Goal: Task Accomplishment & Management: Use online tool/utility

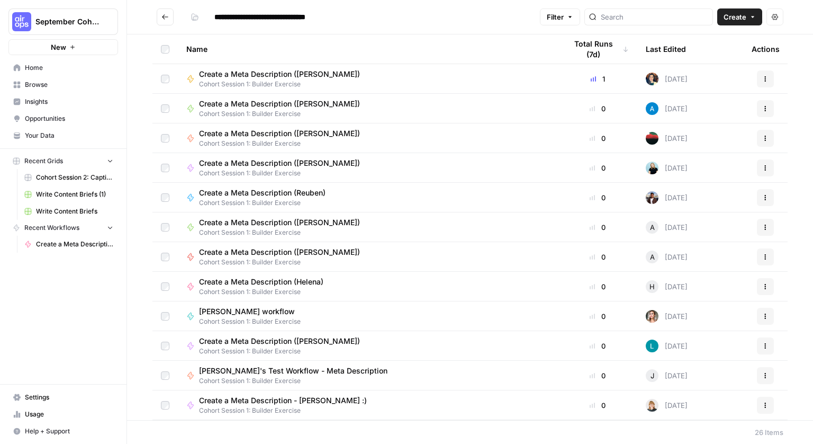
click at [161, 17] on icon "Go back" at bounding box center [164, 16] width 7 height 7
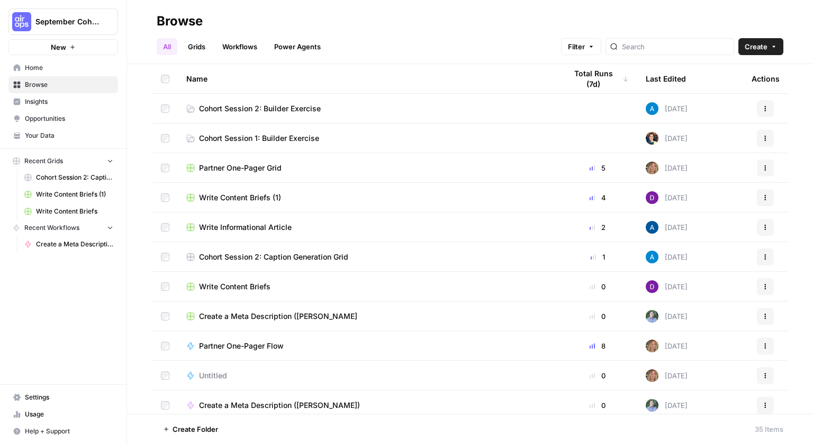
click at [203, 44] on link "Grids" at bounding box center [197, 46] width 30 height 17
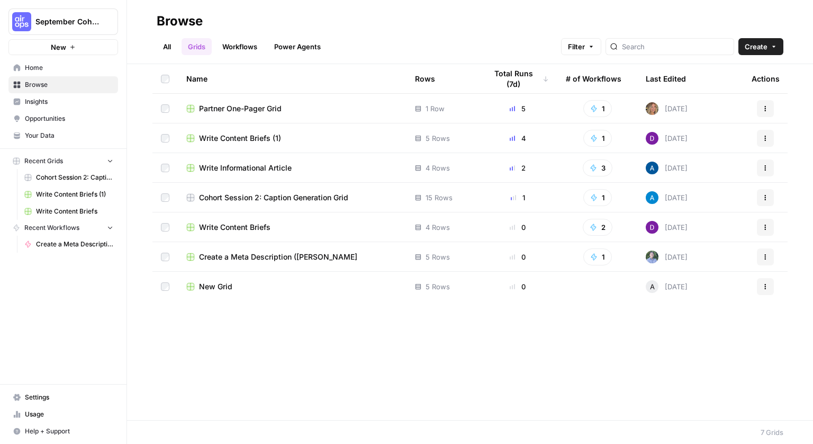
click at [241, 223] on span "Write Content Briefs" at bounding box center [234, 227] width 71 height 11
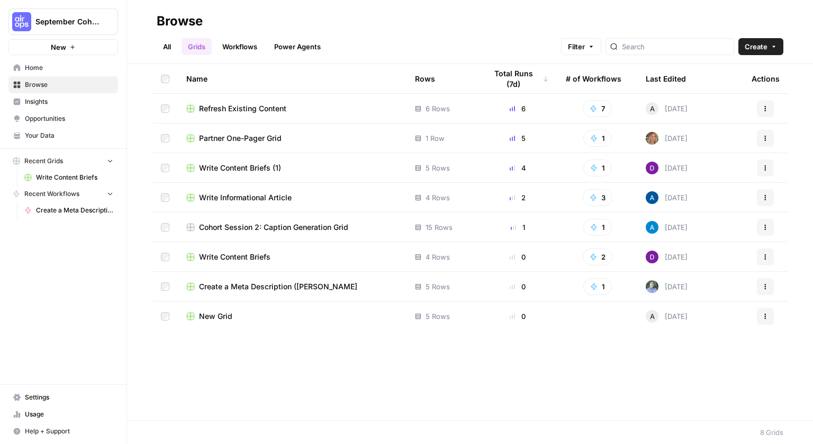
click at [249, 43] on link "Workflows" at bounding box center [240, 46] width 48 height 17
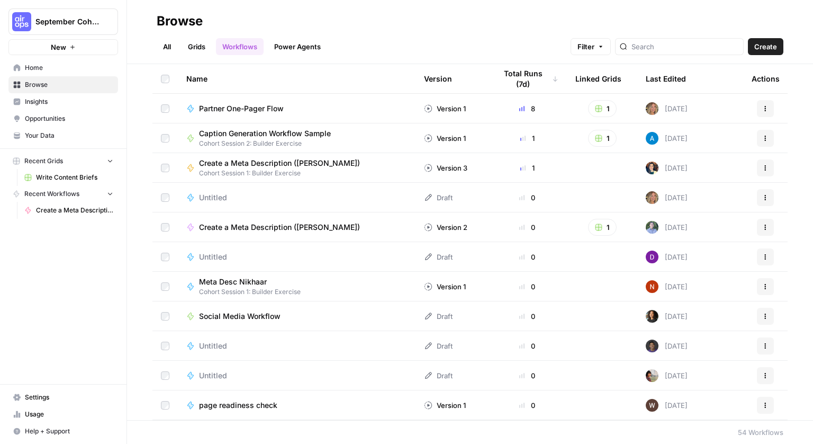
click at [171, 48] on link "All" at bounding box center [167, 46] width 21 height 17
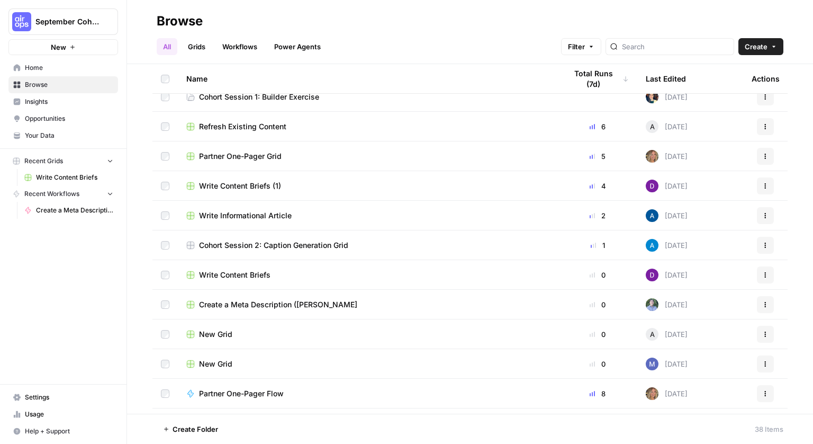
scroll to position [55, 0]
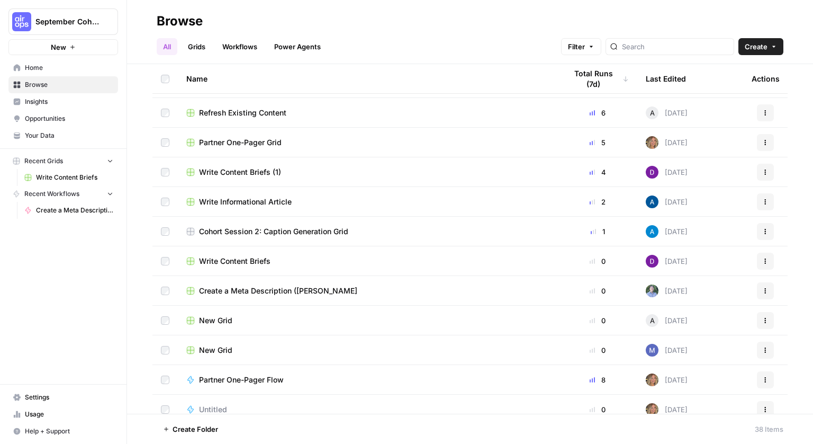
click at [299, 230] on span "Cohort Session 2: Caption Generation Grid" at bounding box center [273, 231] width 149 height 11
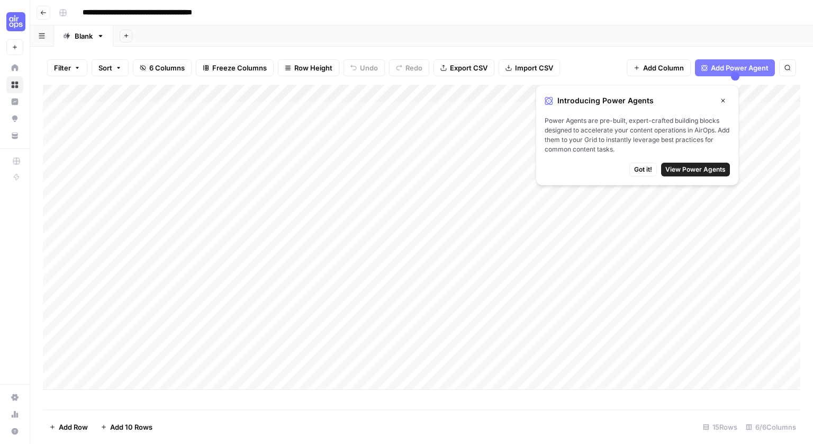
click at [724, 101] on icon "button" at bounding box center [723, 101] width 4 height 4
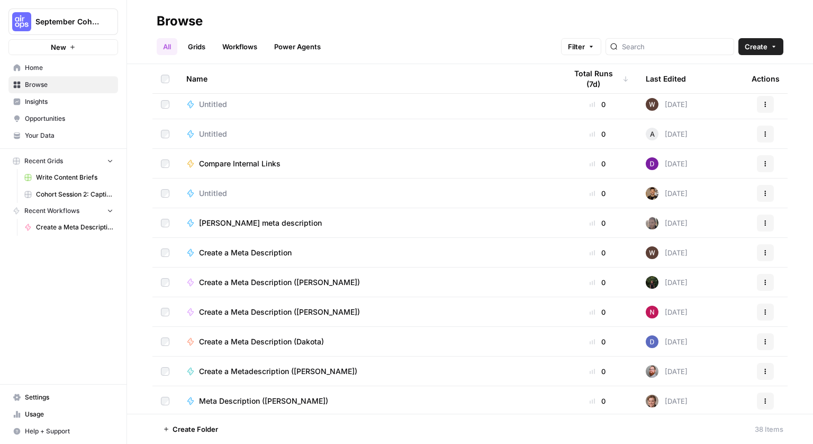
scroll to position [664, 0]
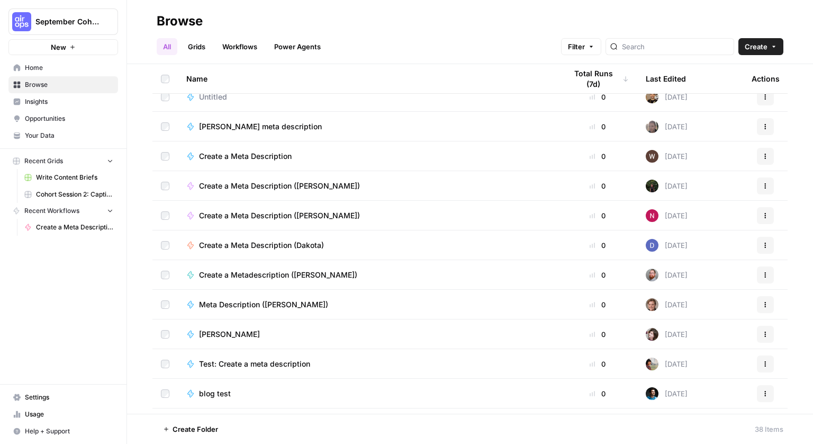
click at [198, 42] on link "Grids" at bounding box center [197, 46] width 30 height 17
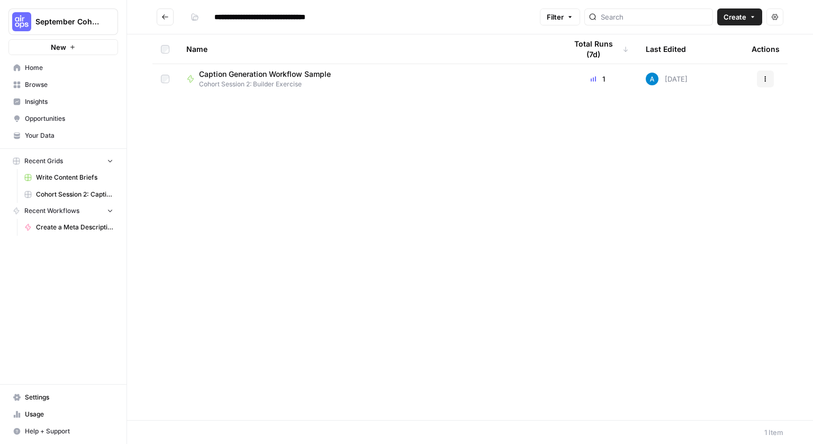
click at [302, 82] on span "Cohort Session 2: Builder Exercise" at bounding box center [269, 84] width 140 height 10
type input "**********"
click at [41, 85] on span "Browse" at bounding box center [69, 85] width 88 height 10
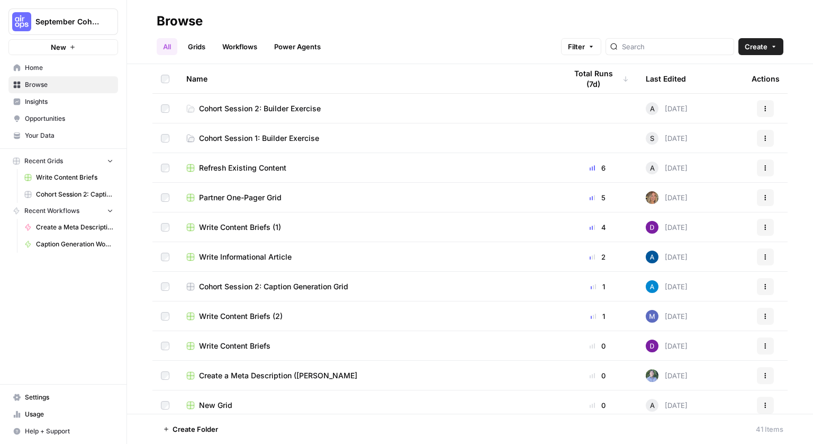
click at [256, 111] on span "Cohort Session 2: Builder Exercise" at bounding box center [260, 108] width 122 height 11
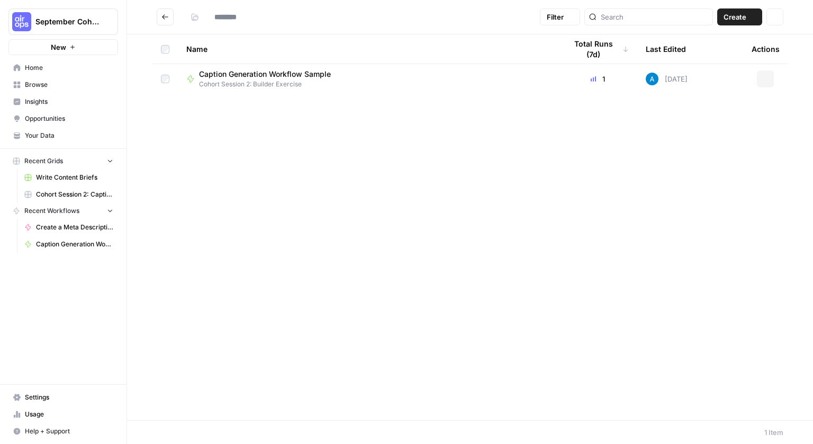
type input "**********"
click at [754, 17] on icon "button" at bounding box center [753, 17] width 6 height 6
click at [724, 52] on span "Workflow" at bounding box center [719, 56] width 59 height 11
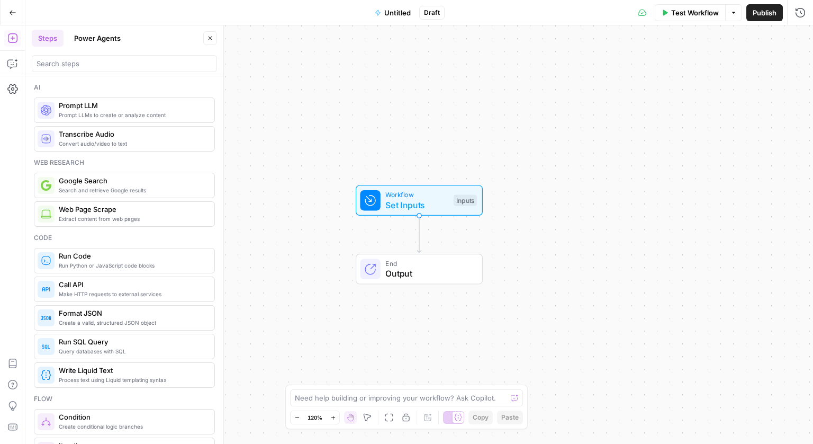
click at [94, 13] on div "Go Back Untitled Draft Test Workflow Options Publish Run History" at bounding box center [406, 12] width 813 height 25
click at [393, 13] on span "Untitled" at bounding box center [397, 12] width 26 height 11
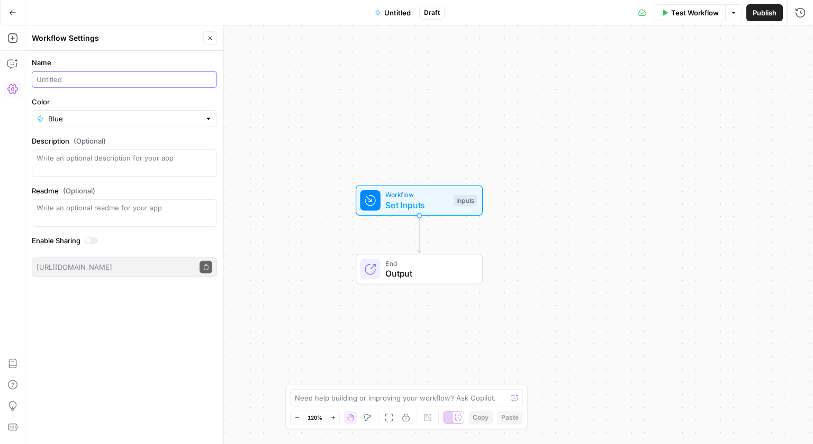
click at [115, 84] on input "Name" at bounding box center [125, 79] width 176 height 11
type input "Fitness Content Generator ([PERSON_NAME])"
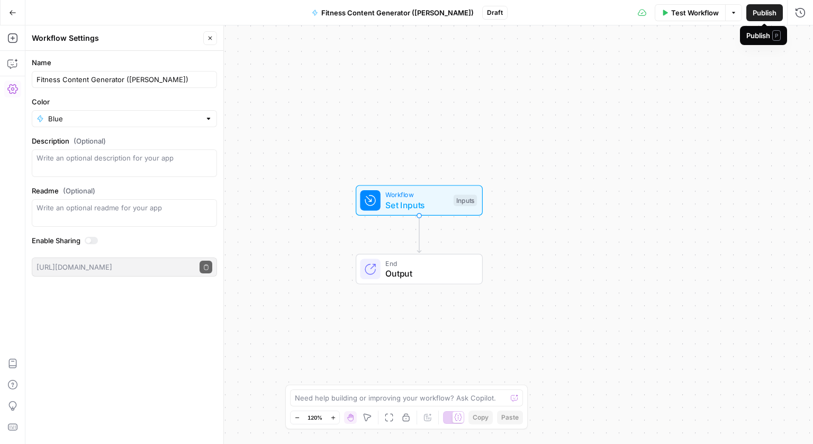
click at [769, 13] on span "Publish" at bounding box center [765, 12] width 24 height 11
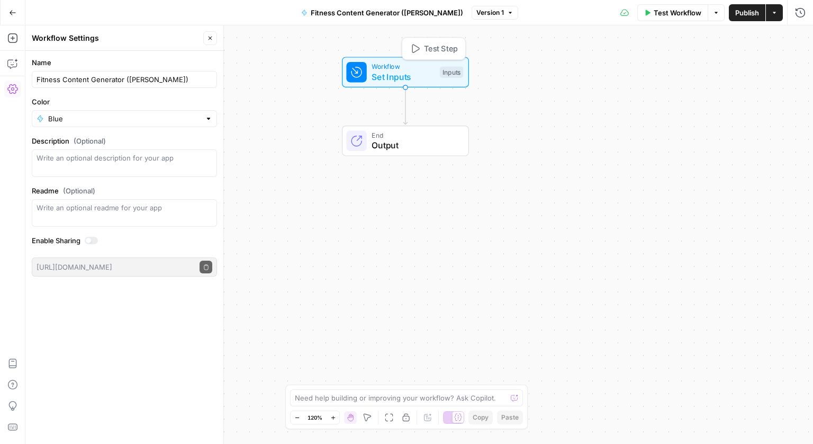
drag, startPoint x: 426, startPoint y: 194, endPoint x: 412, endPoint y: 66, distance: 128.8
click at [412, 66] on span "Workflow" at bounding box center [403, 66] width 63 height 10
click at [209, 37] on icon "button" at bounding box center [210, 38] width 6 height 6
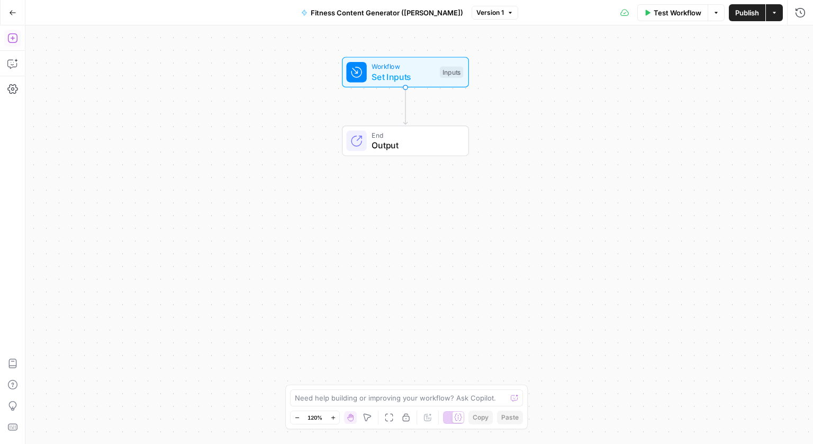
click at [14, 36] on icon "button" at bounding box center [12, 38] width 11 height 11
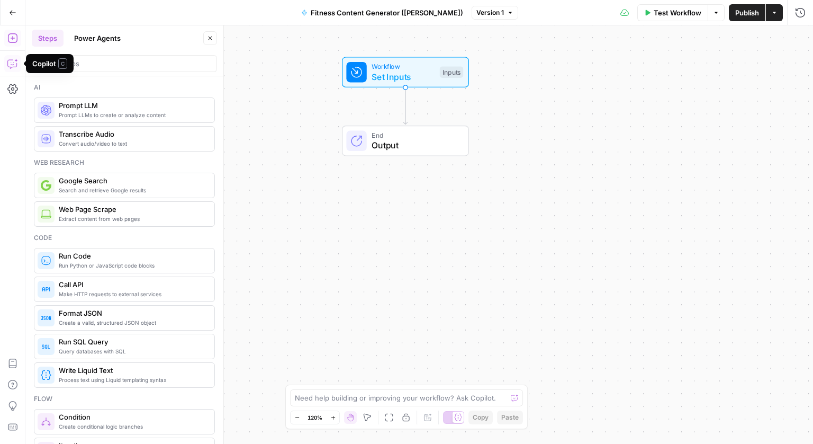
click at [10, 66] on icon "button" at bounding box center [12, 63] width 11 height 11
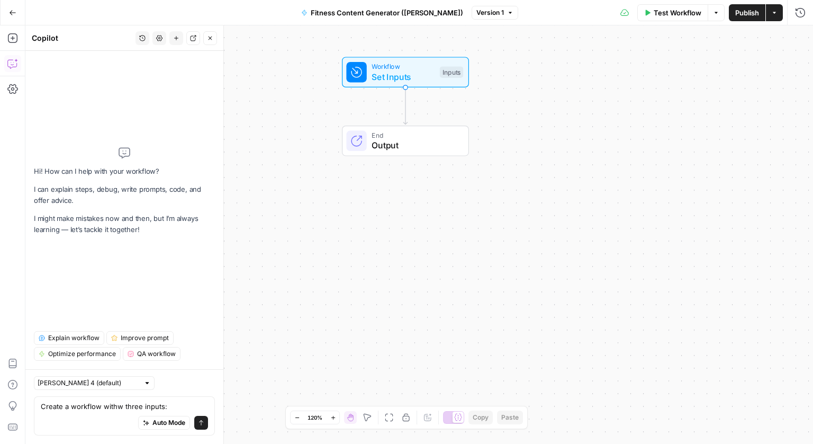
click at [121, 410] on textarea "Create a workflow withw three inputs:" at bounding box center [124, 406] width 167 height 11
click at [170, 406] on div "Auto Mode will automatically modify and execute the workflow" at bounding box center [164, 395] width 156 height 21
click at [173, 403] on textarea "Create a workflow with three inputs:" at bounding box center [124, 406] width 167 height 11
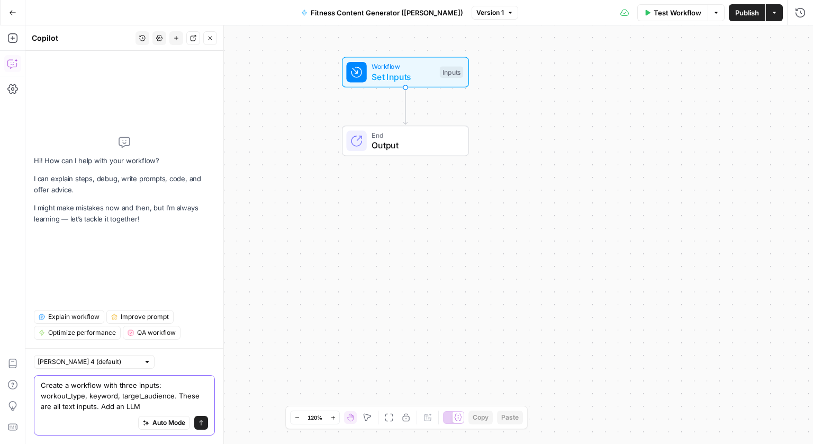
click at [99, 387] on textarea "Create a workflow with three inputs: workout_type, keyword, target_audience. Th…" at bounding box center [124, 396] width 167 height 32
click at [68, 396] on textarea "Create a workflow with three inputs: workout_type, keyword, target_audience. Th…" at bounding box center [124, 396] width 167 height 32
click at [97, 408] on textarea "Create a workflow with three inputs: workout_type, keyword, target_audience. Th…" at bounding box center [124, 396] width 167 height 32
paste textarea "step where workout_type is the subject, keyword is the hook, and target_audienc…"
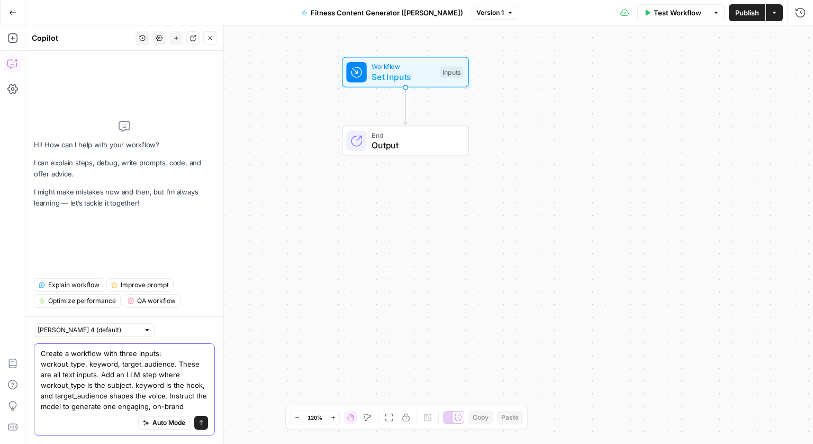
type textarea "Create a workflow with three inputs: workout_type, keyword, target_audience. Th…"
click at [130, 376] on textarea "Create a workflow with three inputs: workout_type, keyword, target_audience. Th…" at bounding box center [124, 380] width 167 height 64
click at [121, 385] on textarea "Create a workflow with three inputs: workout_type, keyword, target_audience. Th…" at bounding box center [124, 380] width 167 height 64
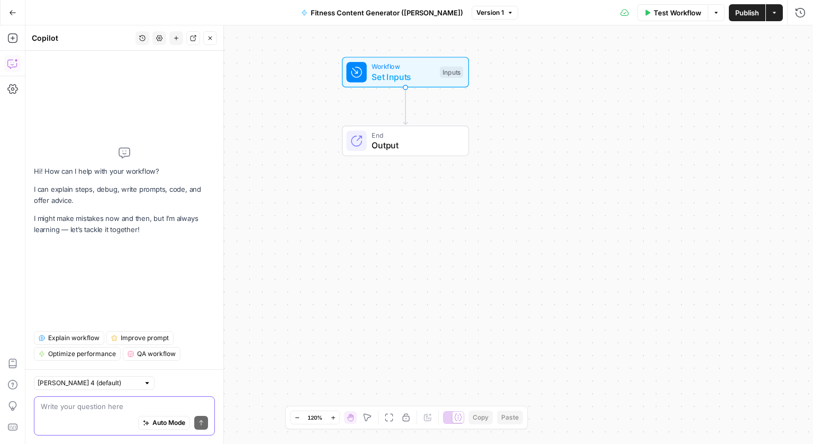
paste textarea "Create a workflow with three inputs: workout_type, keyword, target_audience. Th…"
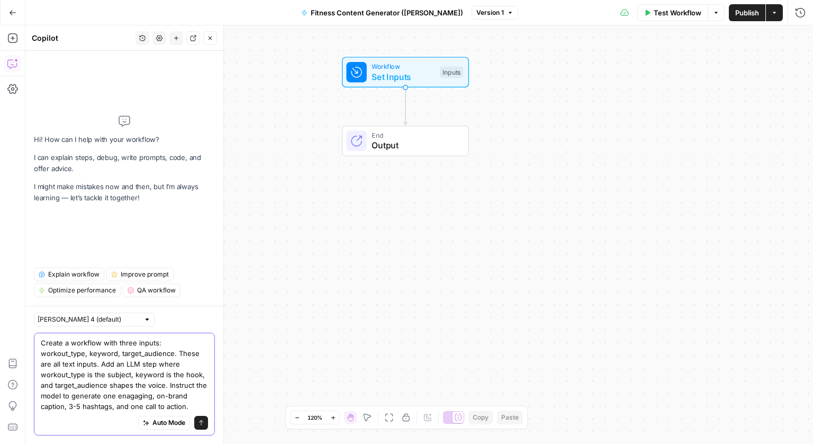
type textarea "Create a workflow with three inputs: workout_type, keyword, target_audience. Th…"
click at [201, 423] on icon "submit" at bounding box center [201, 422] width 6 height 6
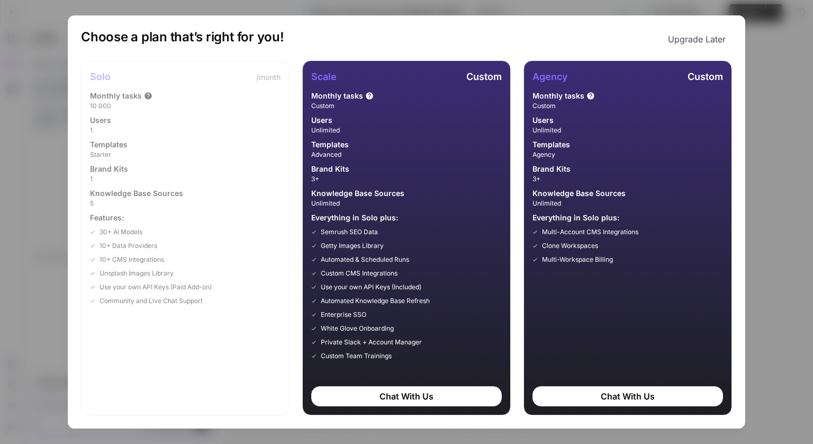
drag, startPoint x: 348, startPoint y: 25, endPoint x: 297, endPoint y: 16, distance: 52.2
click at [297, 16] on div "Choose a plan that’s right for you! Upgrade Later Solo /month Monthly tasks 10 …" at bounding box center [407, 221] width 678 height 413
click at [700, 41] on button "Upgrade Later" at bounding box center [697, 39] width 70 height 21
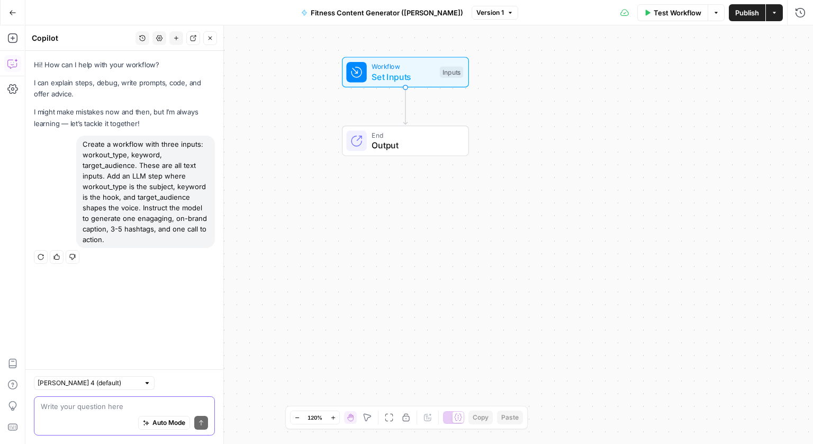
click at [154, 285] on div "Hi! How can I help with your workflow? I can explain steps, debug, write prompt…" at bounding box center [124, 210] width 198 height 318
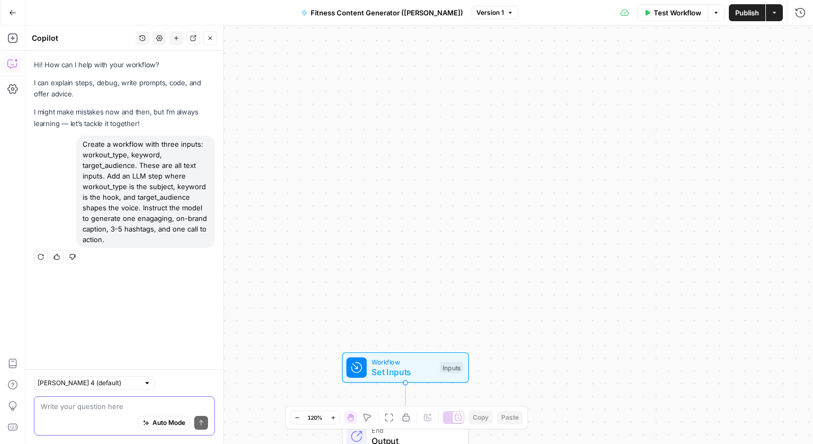
drag, startPoint x: 101, startPoint y: 276, endPoint x: 115, endPoint y: 231, distance: 47.2
click at [101, 276] on div "Hi! How can I help with your workflow? I can explain steps, debug, write prompt…" at bounding box center [124, 210] width 198 height 318
drag, startPoint x: 85, startPoint y: 145, endPoint x: 133, endPoint y: 164, distance: 52.3
click at [133, 164] on div "Create a workflow with three inputs: workout_type, keyword, target_audience. Th…" at bounding box center [145, 192] width 139 height 112
click at [95, 145] on div "Create a workflow with three inputs: workout_type, keyword, target_audience. Th…" at bounding box center [145, 192] width 139 height 112
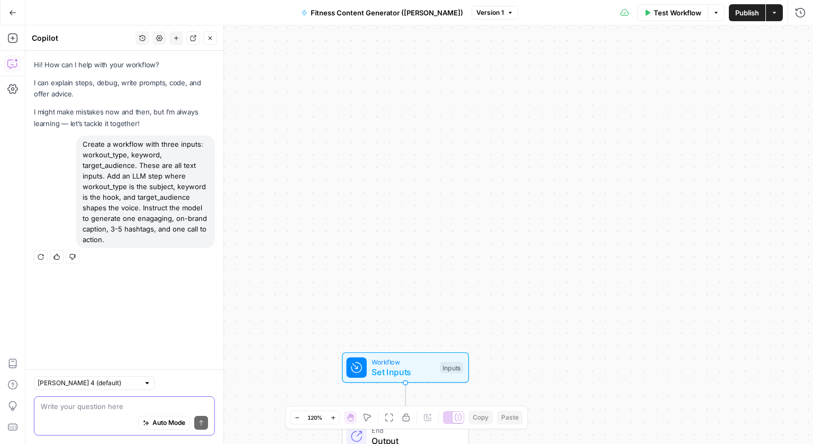
drag, startPoint x: 84, startPoint y: 143, endPoint x: 152, endPoint y: 238, distance: 116.9
click at [152, 238] on div "Create a workflow with three inputs: workout_type, keyword, target_audience. Th…" at bounding box center [145, 192] width 139 height 112
copy div "Create a workflow with three inputs: workout_type, keyword, target_audience. Th…"
click at [102, 407] on textarea at bounding box center [124, 406] width 167 height 11
paste textarea "Create a workflow with three inputs: workout_type, keyword, target_audience. Th…"
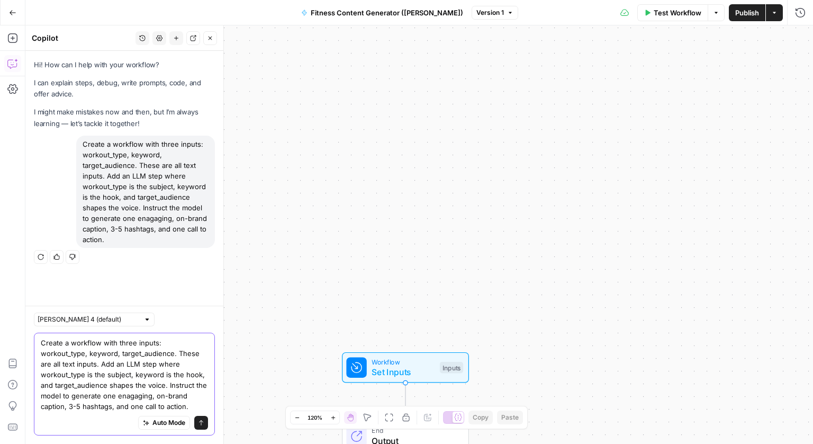
type textarea "Create a workflow with three inputs: workout_type, keyword, target_audience. Th…"
click at [205, 422] on button "Send" at bounding box center [201, 423] width 14 height 14
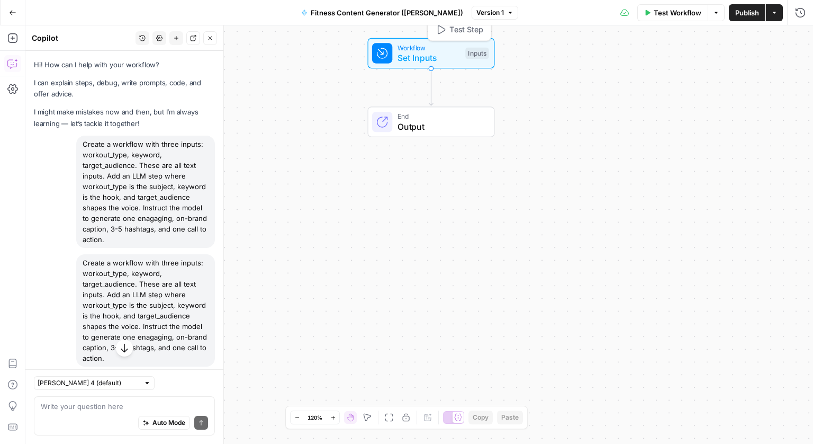
drag, startPoint x: 539, startPoint y: 200, endPoint x: 439, endPoint y: 52, distance: 177.9
click at [439, 52] on span "Set Inputs" at bounding box center [429, 57] width 63 height 13
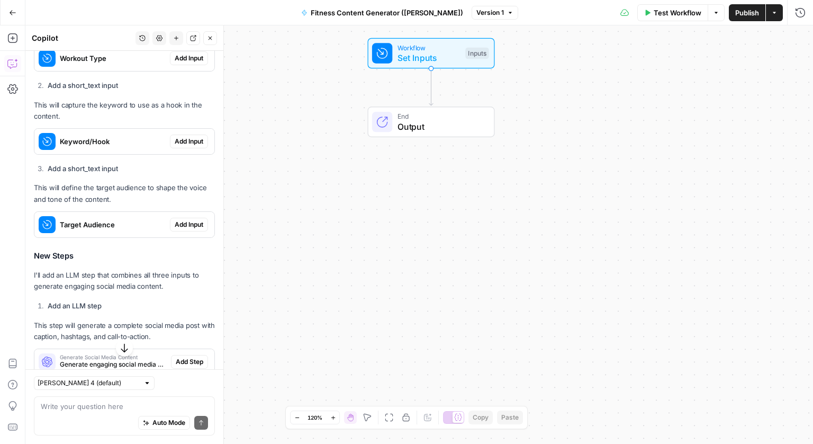
scroll to position [543, 0]
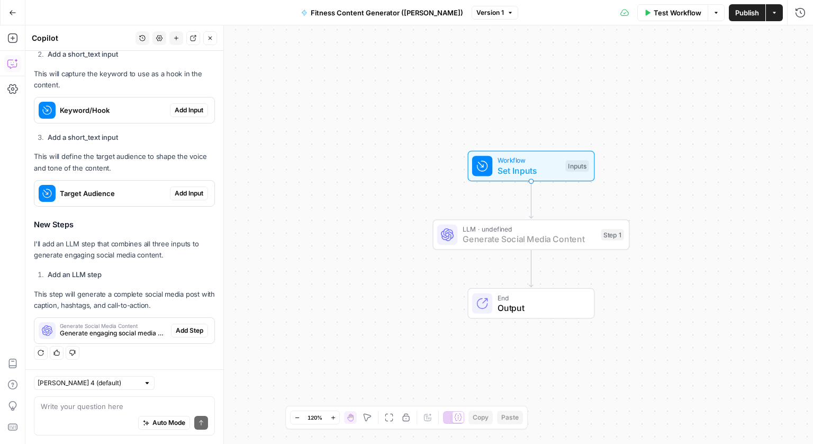
click at [186, 334] on span "Add Step" at bounding box center [190, 331] width 28 height 10
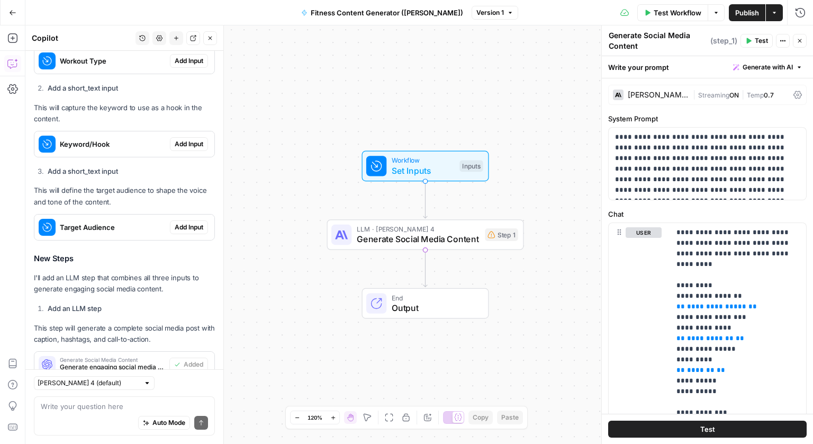
scroll to position [577, 0]
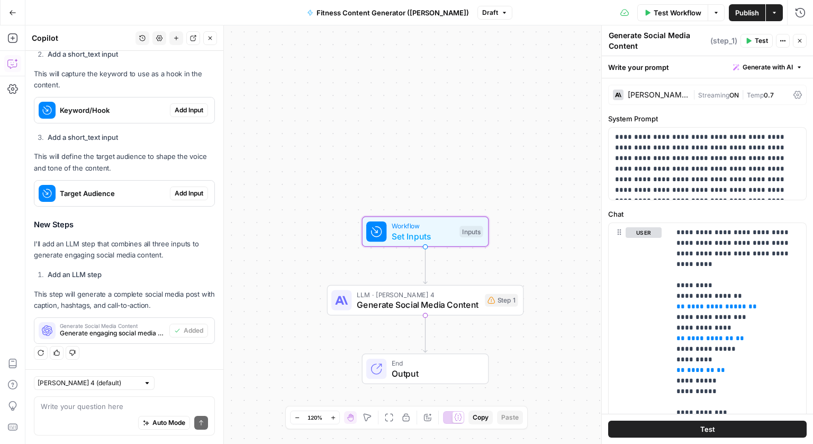
click at [185, 111] on span "Add Input" at bounding box center [189, 110] width 29 height 10
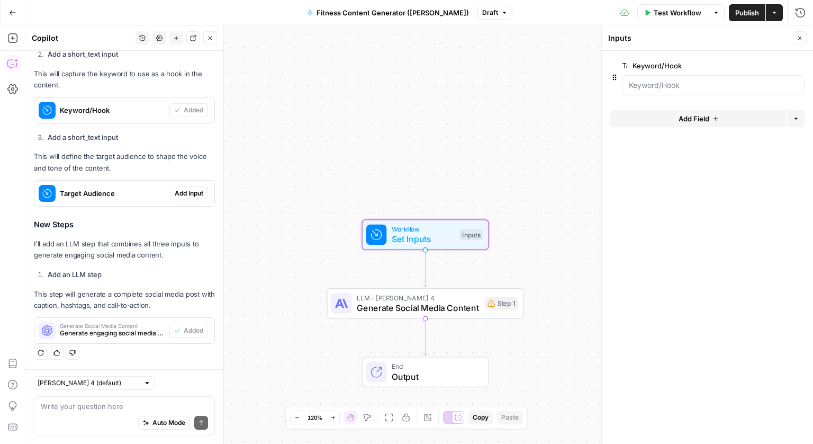
click at [197, 196] on span "Add Input" at bounding box center [189, 193] width 29 height 10
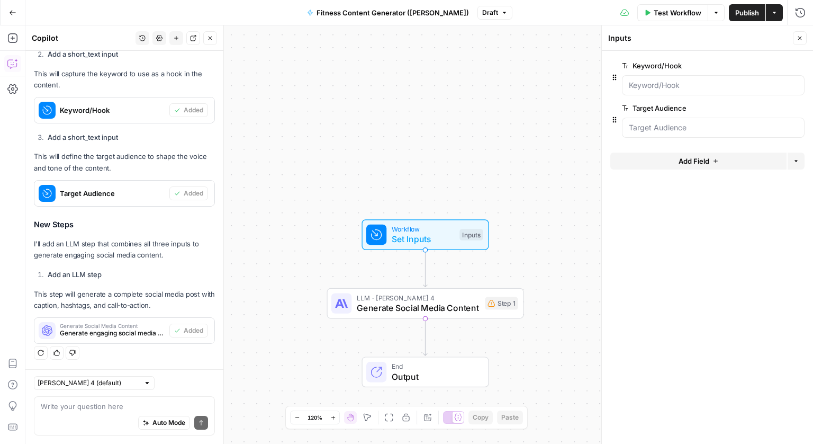
scroll to position [539, 0]
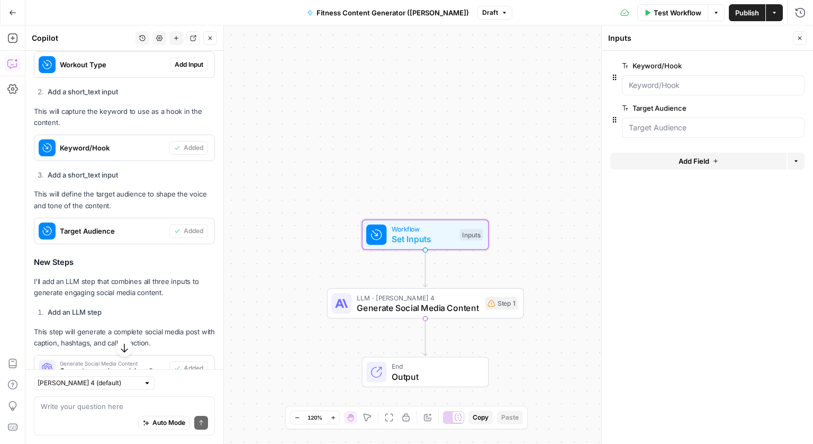
click at [181, 63] on span "Add Input" at bounding box center [189, 65] width 29 height 10
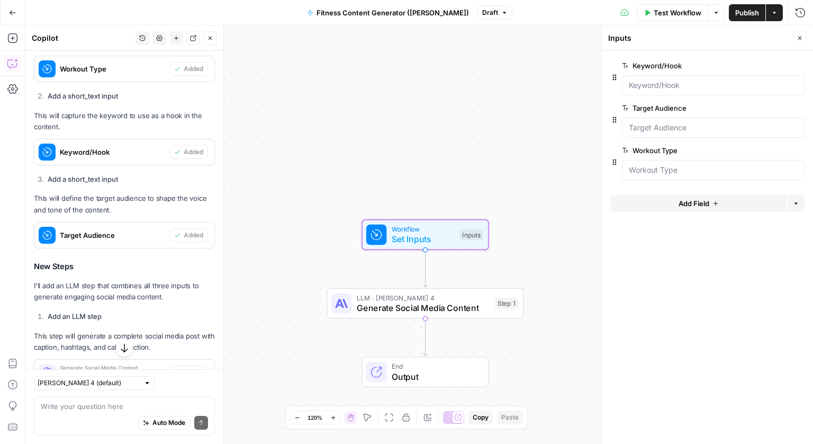
scroll to position [577, 0]
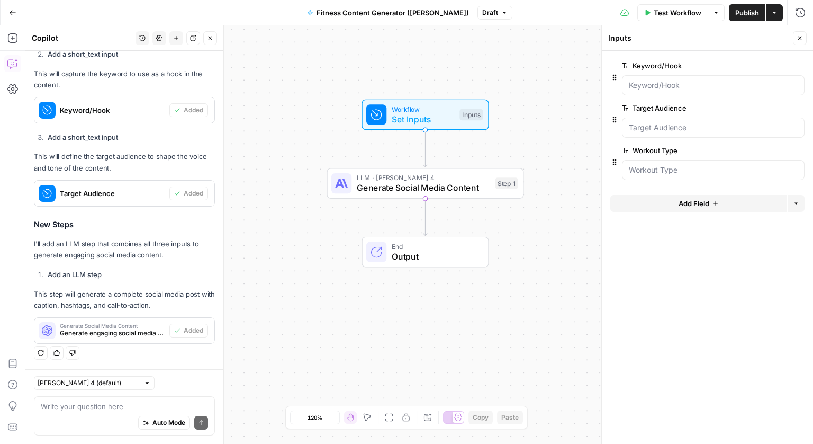
drag, startPoint x: 521, startPoint y: 164, endPoint x: 521, endPoint y: 121, distance: 42.9
click at [521, 121] on div "Workflow Set Inputs Inputs" at bounding box center [425, 115] width 197 height 31
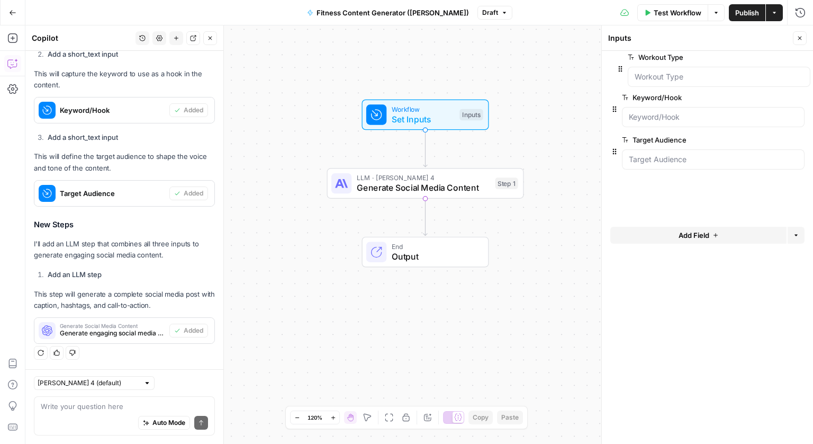
drag, startPoint x: 614, startPoint y: 162, endPoint x: 620, endPoint y: 66, distance: 96.5
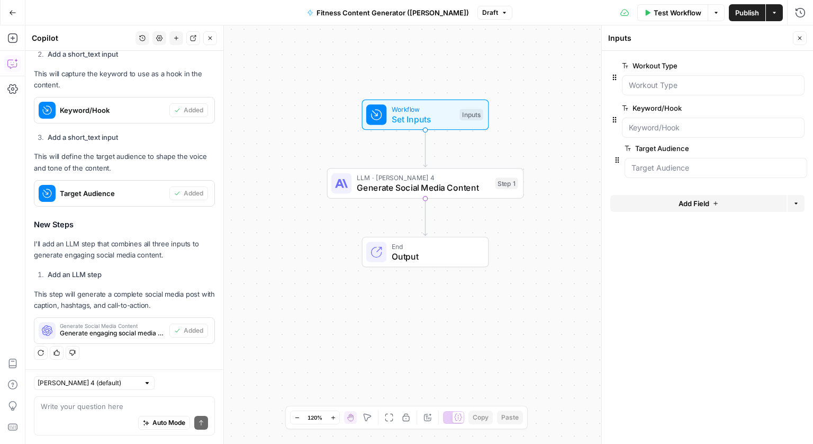
drag, startPoint x: 616, startPoint y: 165, endPoint x: 619, endPoint y: 160, distance: 5.4
click at [642, 86] on Type "Workout Type" at bounding box center [713, 85] width 169 height 11
click at [644, 85] on Type "Workout Type" at bounding box center [713, 85] width 169 height 11
click at [643, 86] on Type "Workout Type" at bounding box center [713, 85] width 169 height 11
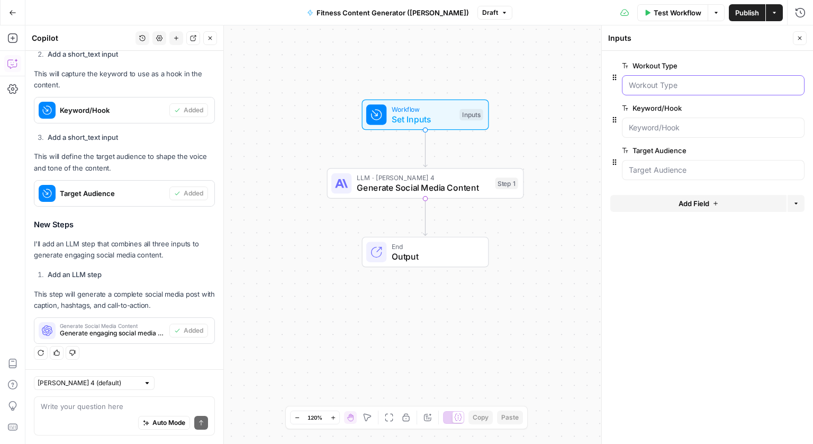
click at [649, 86] on Type "Workout Type" at bounding box center [713, 85] width 169 height 11
click at [649, 85] on Type "Workout Type" at bounding box center [713, 85] width 169 height 11
click at [410, 119] on span "Set Inputs" at bounding box center [423, 119] width 63 height 13
click at [641, 86] on Type "Workout Type" at bounding box center [713, 85] width 169 height 11
click at [643, 86] on Type "Workout Type" at bounding box center [713, 85] width 169 height 11
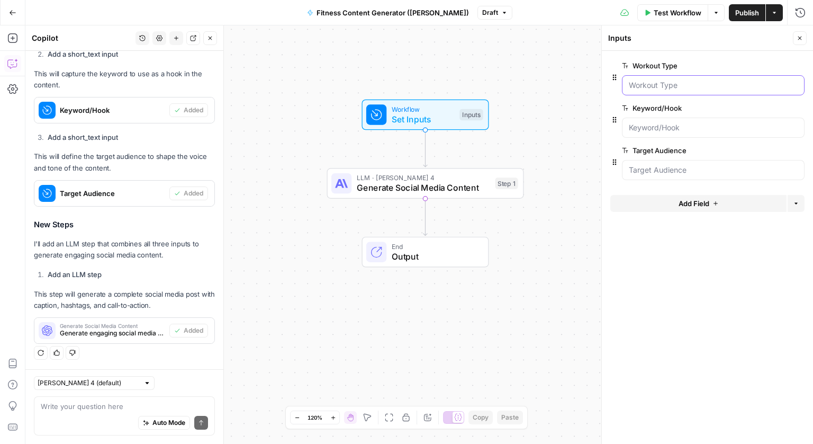
click at [643, 86] on Type "Workout Type" at bounding box center [713, 85] width 169 height 11
click at [769, 67] on span "edit field" at bounding box center [764, 65] width 23 height 8
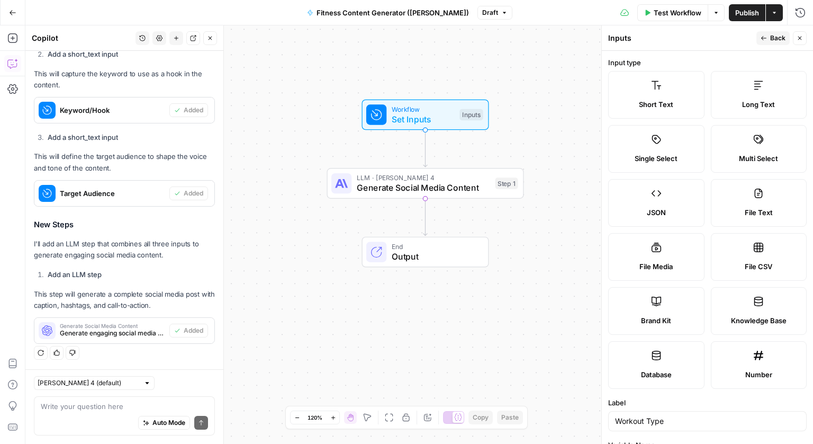
click at [799, 40] on icon "button" at bounding box center [800, 38] width 6 height 6
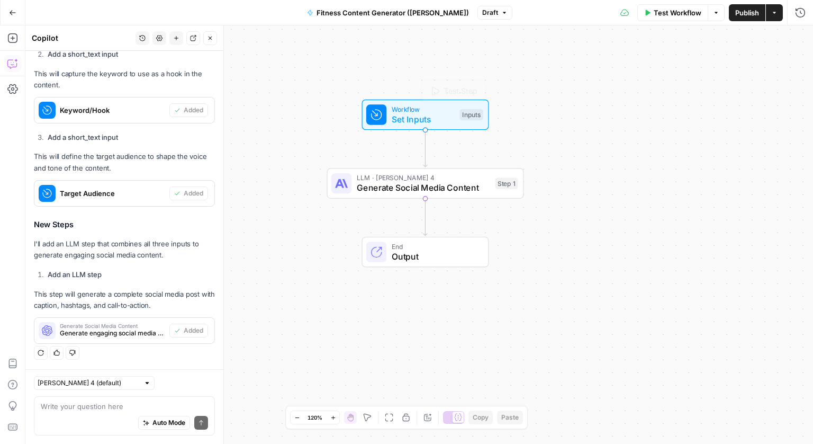
click at [419, 120] on span "Set Inputs" at bounding box center [423, 119] width 63 height 13
click at [654, 88] on Type "Workout Type" at bounding box center [713, 85] width 169 height 11
click at [697, 128] on input "Keyword/Hook" at bounding box center [713, 127] width 169 height 11
click at [665, 14] on span "Test Workflow" at bounding box center [678, 12] width 48 height 11
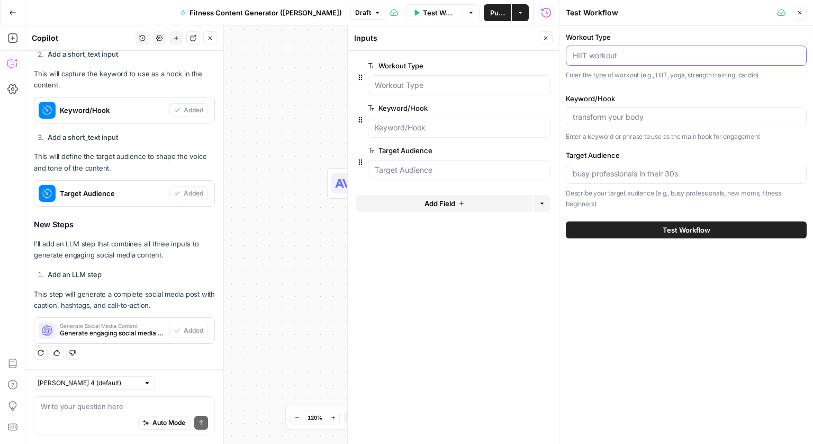
click at [627, 50] on input "Workout Type" at bounding box center [686, 55] width 227 height 11
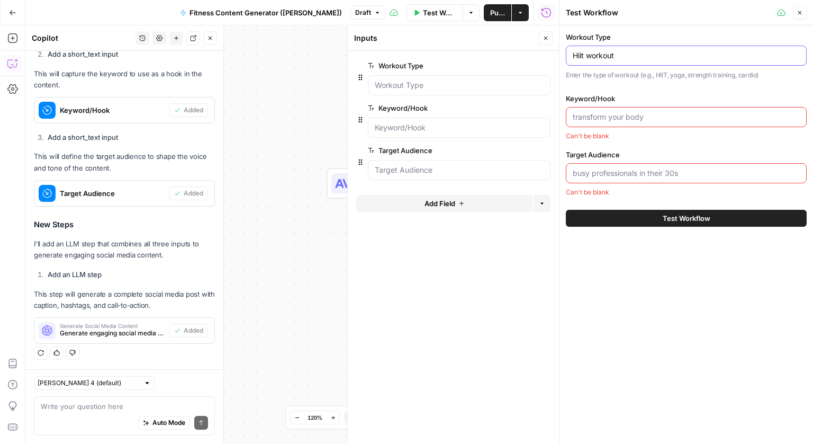
type input "Hiit workout"
click at [613, 115] on input "Keyword/Hook" at bounding box center [686, 117] width 227 height 11
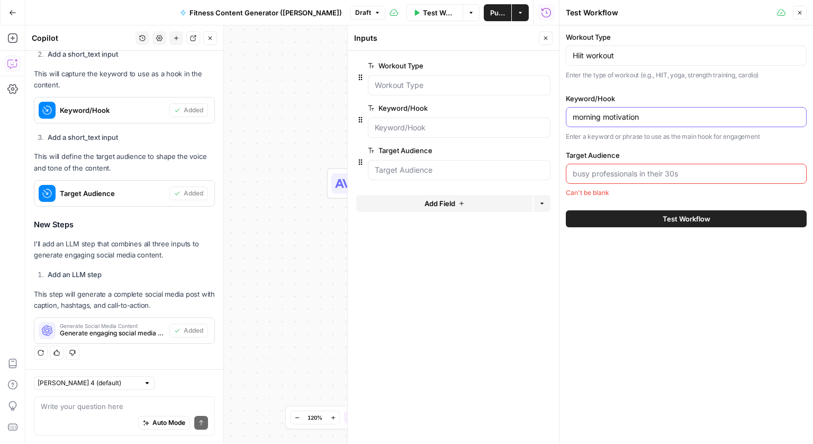
type input "morning motivation"
click at [669, 169] on input "Target Audience" at bounding box center [686, 173] width 227 height 11
click at [655, 118] on input "morning motivation" at bounding box center [686, 117] width 227 height 11
click at [669, 177] on input "Target Audience" at bounding box center [686, 173] width 227 height 11
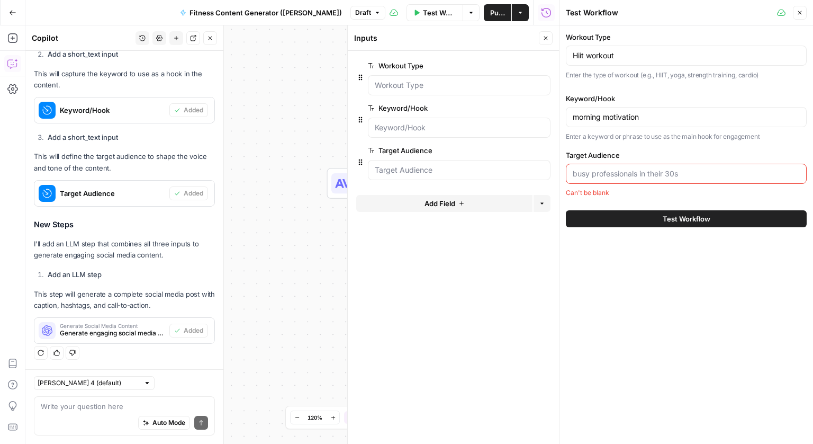
click at [669, 177] on input "Target Audience" at bounding box center [686, 173] width 227 height 11
drag, startPoint x: 690, startPoint y: 177, endPoint x: 570, endPoint y: 167, distance: 120.6
click at [570, 167] on div at bounding box center [686, 174] width 241 height 20
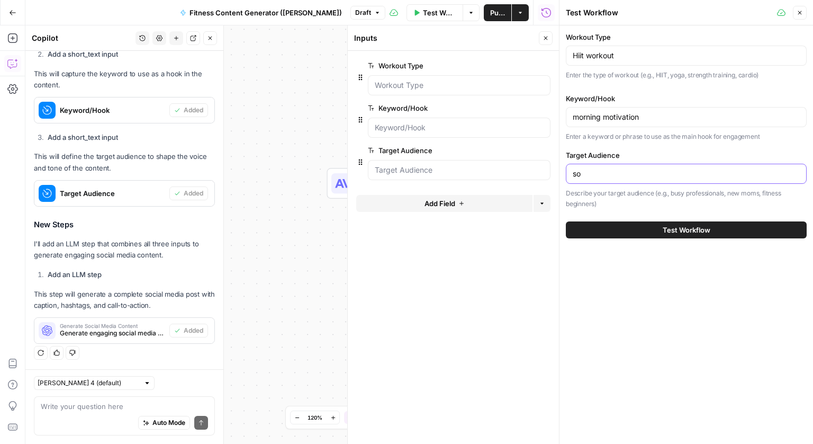
type input "s"
type input "beginners"
click at [650, 228] on button "Test Workflow" at bounding box center [686, 229] width 241 height 17
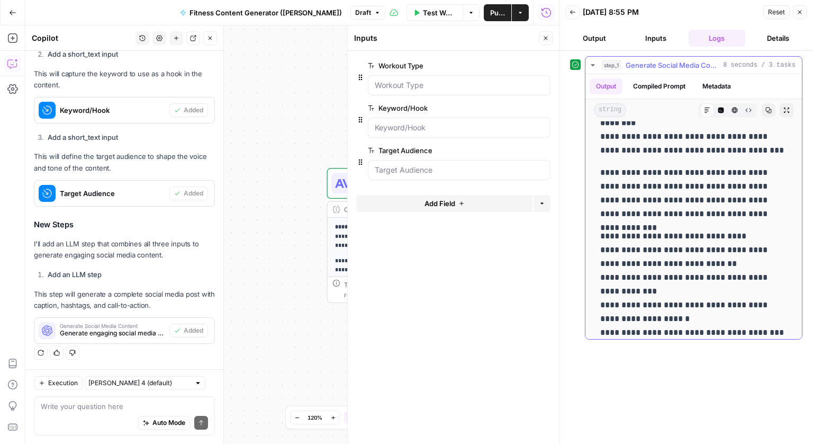
scroll to position [28, 0]
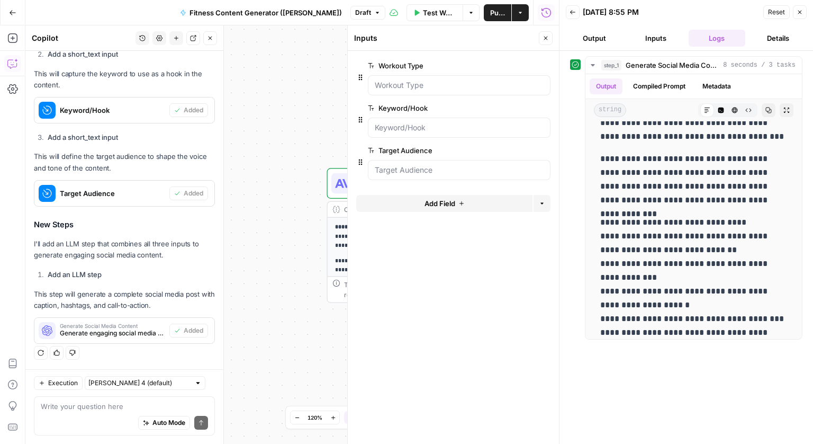
click at [594, 37] on button "Output" at bounding box center [594, 38] width 57 height 17
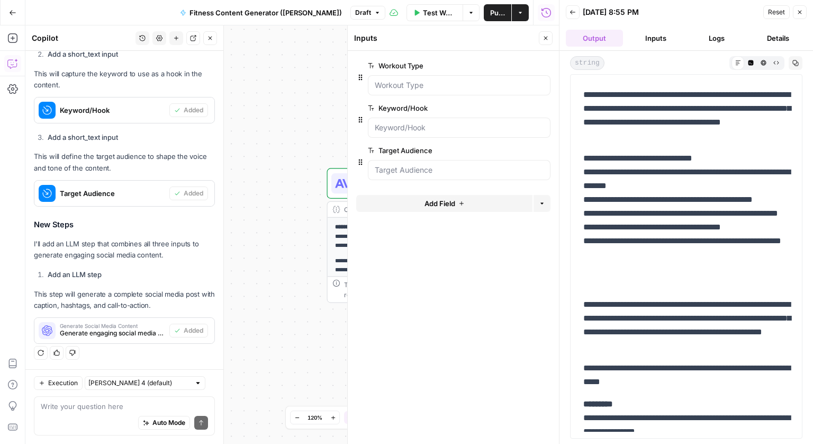
scroll to position [0, 0]
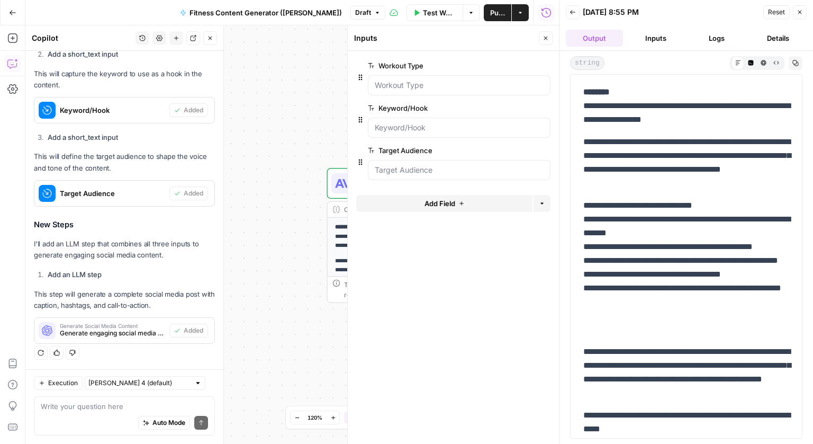
click at [492, 9] on span "Publish" at bounding box center [497, 12] width 15 height 11
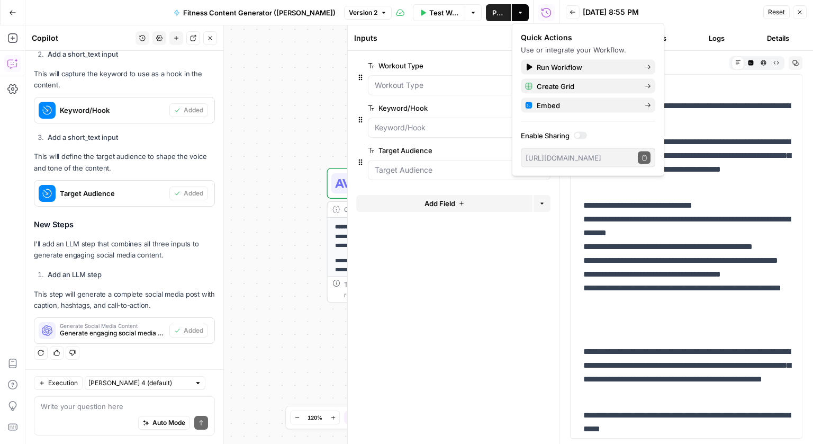
click at [298, 76] on div "**********" at bounding box center [292, 234] width 534 height 418
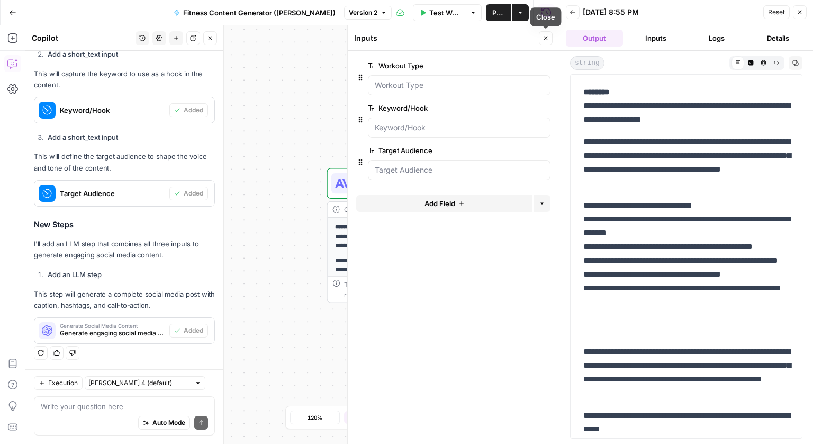
click at [549, 39] on button "Close" at bounding box center [546, 38] width 14 height 14
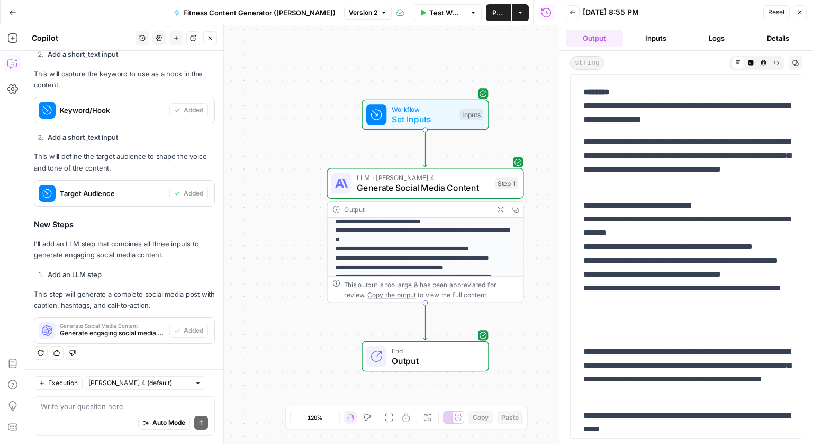
scroll to position [158, 0]
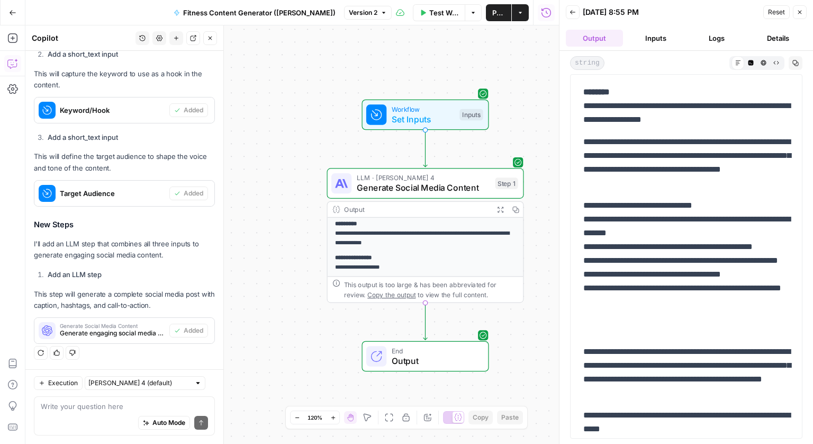
click at [479, 210] on div "Output" at bounding box center [416, 209] width 145 height 10
click at [503, 210] on icon "button" at bounding box center [501, 209] width 6 height 6
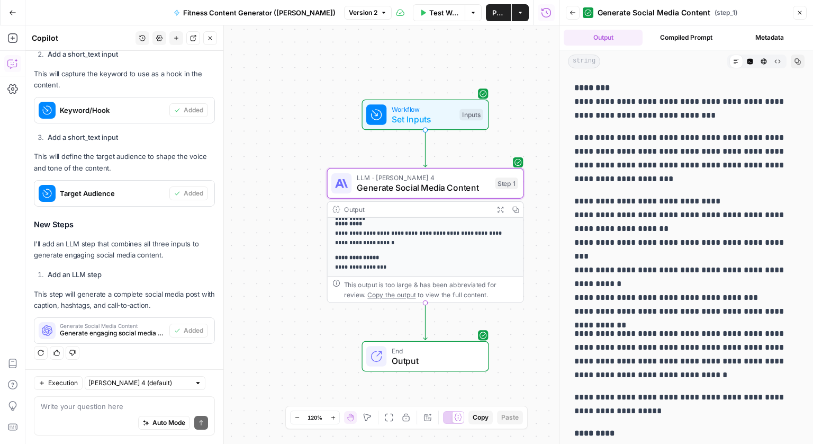
click at [499, 211] on icon "button" at bounding box center [500, 209] width 7 height 7
click at [339, 206] on icon at bounding box center [335, 208] width 7 height 7
click at [336, 210] on icon at bounding box center [335, 208] width 7 height 7
click at [691, 35] on button "Compiled Prompt" at bounding box center [686, 38] width 79 height 16
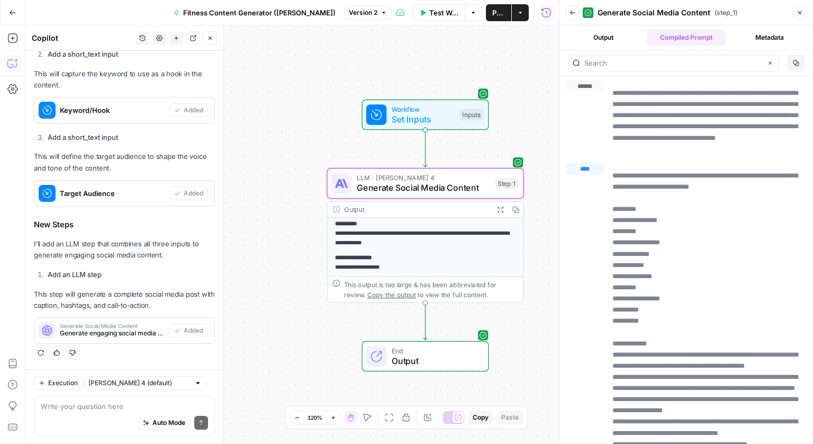
click at [771, 40] on button "Metadata" at bounding box center [769, 38] width 79 height 16
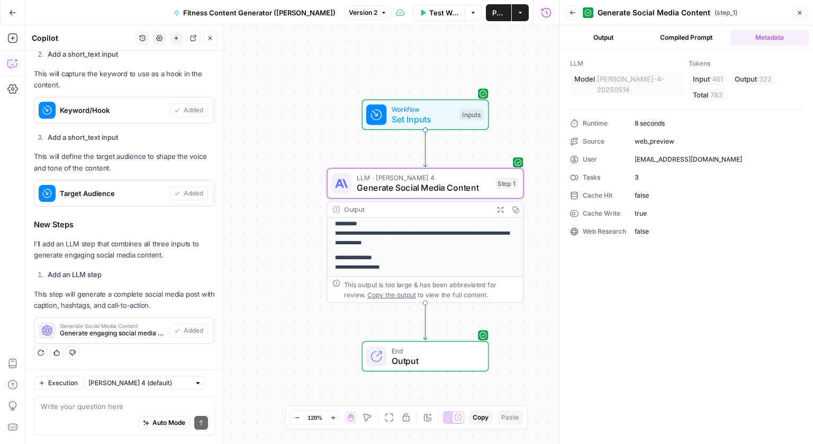
click at [615, 37] on button "Output" at bounding box center [603, 38] width 79 height 16
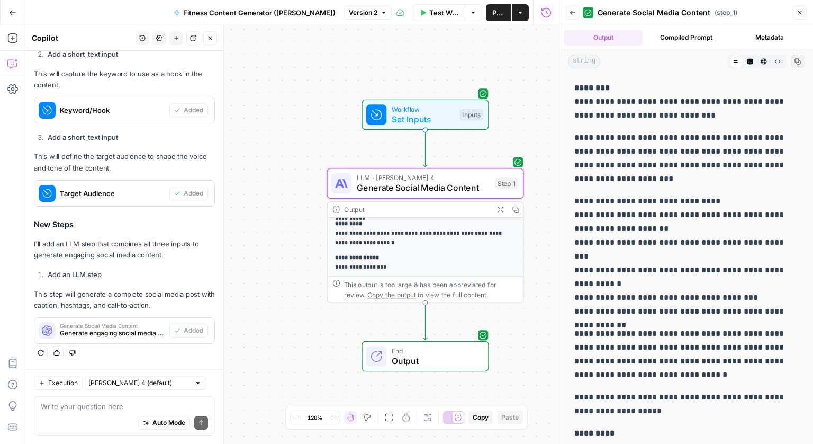
click at [572, 10] on icon "button" at bounding box center [573, 13] width 6 height 6
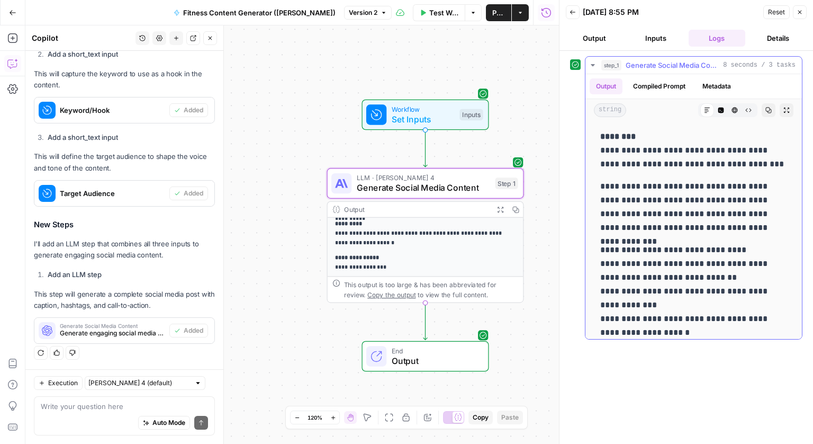
click at [667, 64] on span "Generate Social Media Content" at bounding box center [672, 65] width 93 height 11
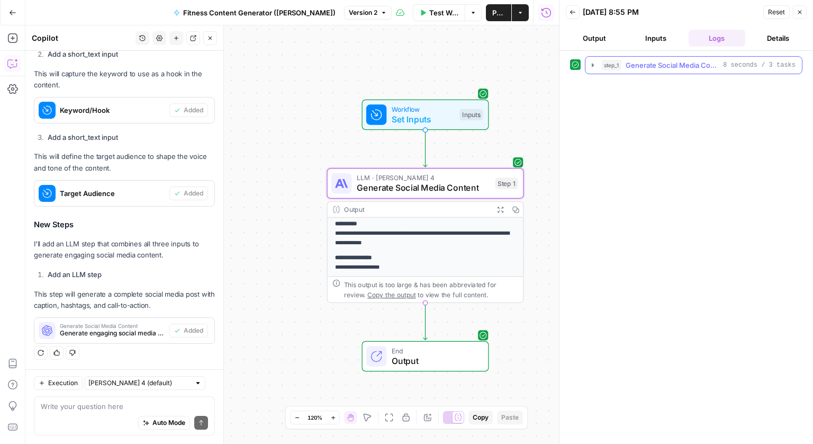
click at [667, 64] on span "Generate Social Media Content" at bounding box center [672, 65] width 93 height 11
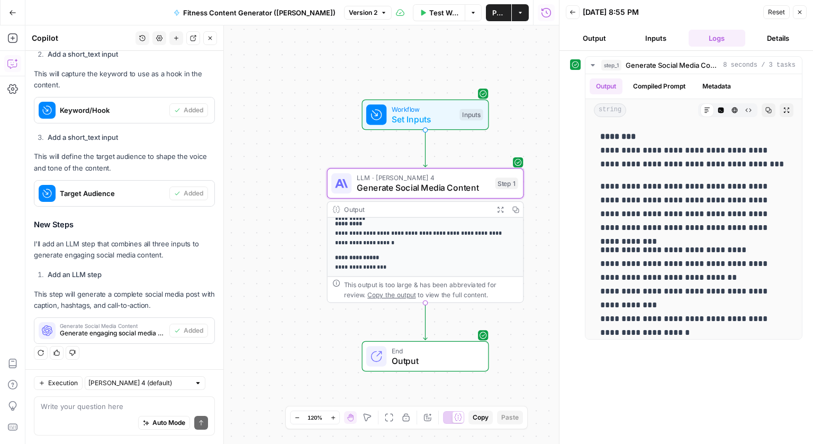
click at [779, 35] on button "Details" at bounding box center [778, 38] width 57 height 17
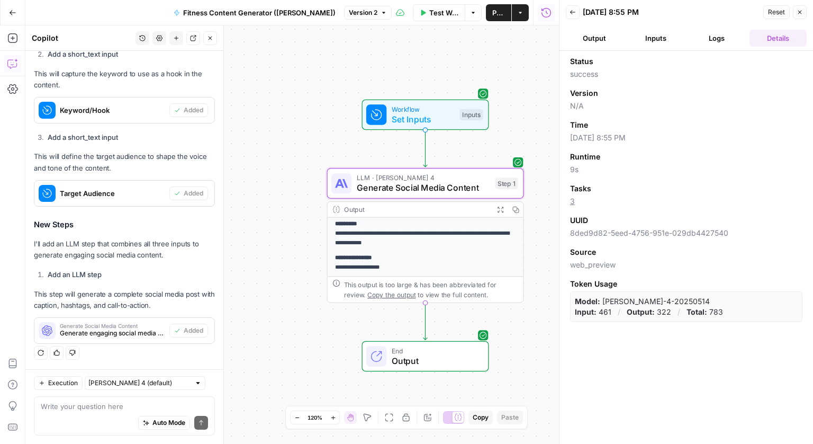
click at [714, 42] on button "Logs" at bounding box center [717, 38] width 57 height 17
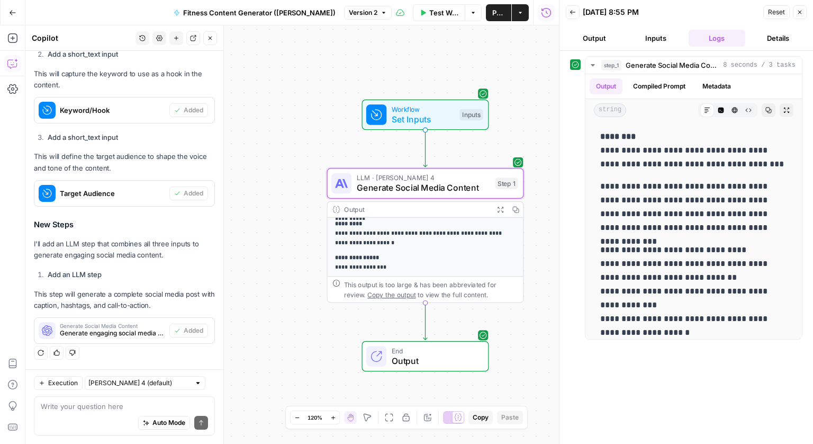
click at [370, 210] on div "Output" at bounding box center [416, 209] width 145 height 10
click at [366, 237] on p "**********" at bounding box center [425, 234] width 181 height 28
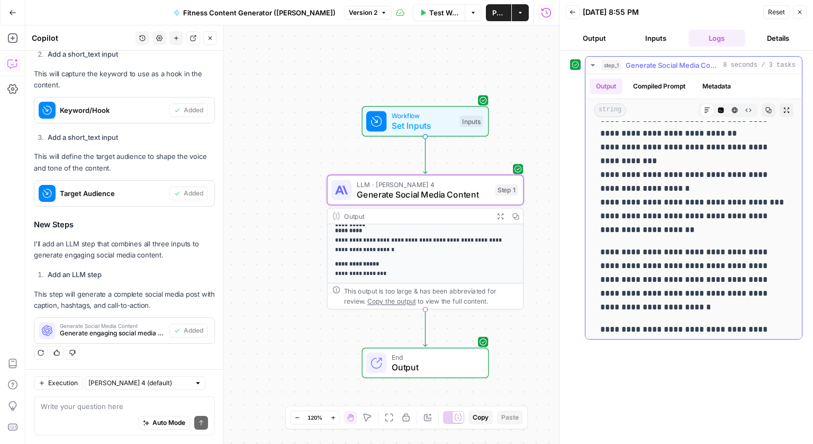
scroll to position [291, 0]
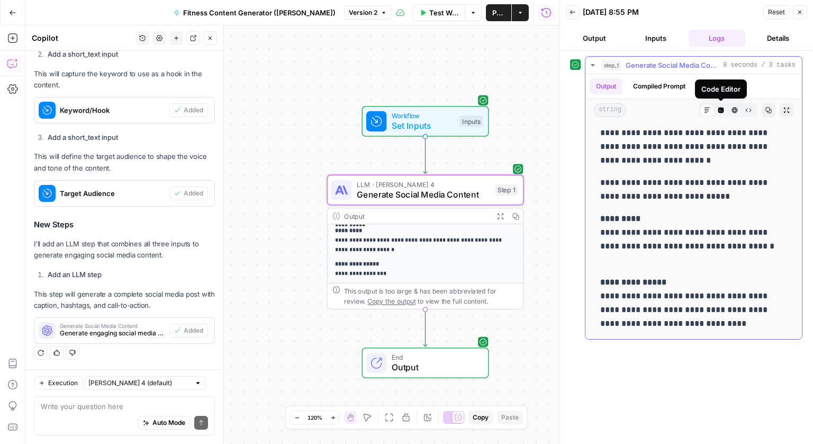
click at [723, 108] on icon "button" at bounding box center [721, 110] width 6 height 6
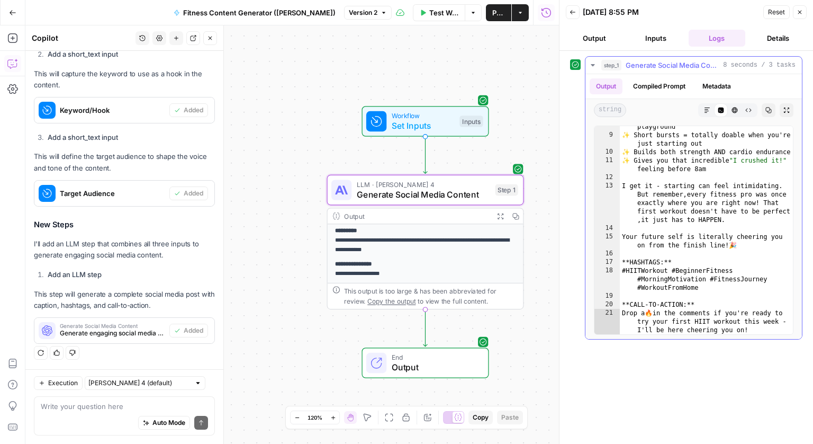
scroll to position [122, 0]
click at [754, 109] on button "Raw Output" at bounding box center [749, 110] width 14 height 14
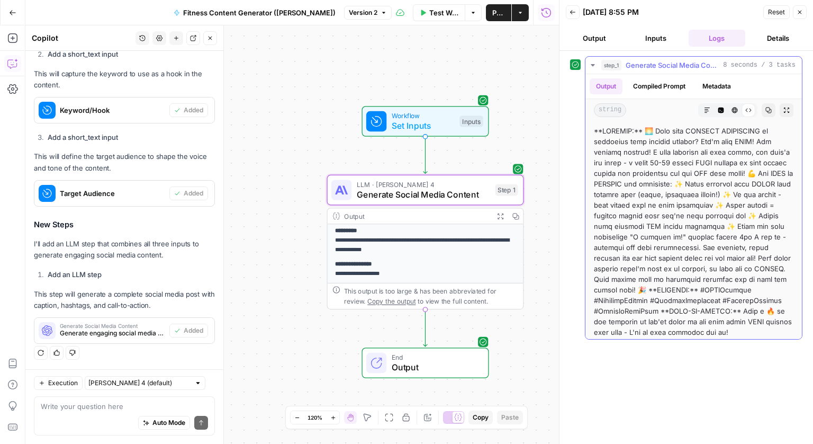
click at [735, 110] on icon "button" at bounding box center [735, 110] width 6 height 6
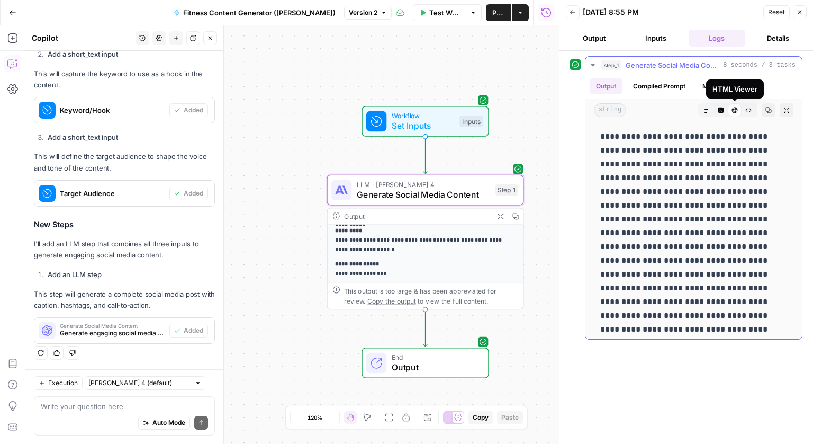
click at [725, 110] on button "Code Editor" at bounding box center [721, 110] width 14 height 14
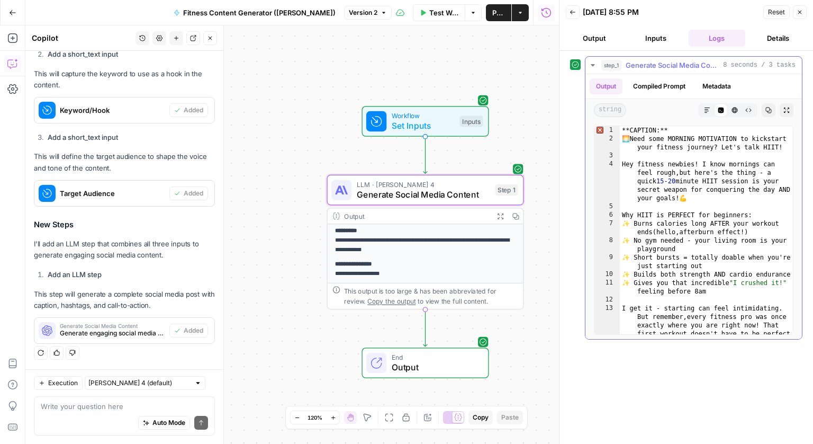
click at [708, 109] on icon "button" at bounding box center [707, 110] width 6 height 6
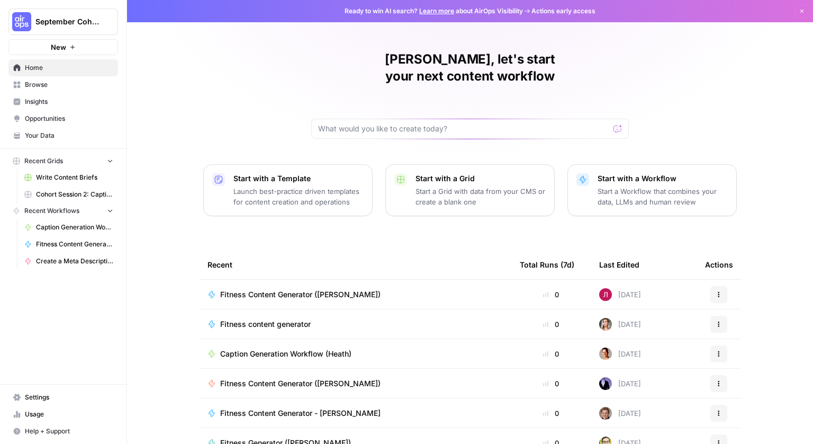
click at [48, 137] on span "Your Data" at bounding box center [69, 136] width 88 height 10
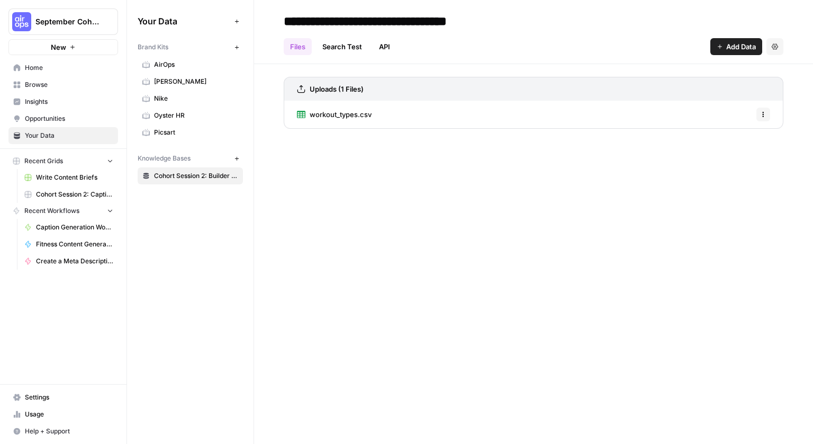
click at [357, 122] on link "workout_types.csv" at bounding box center [334, 115] width 75 height 28
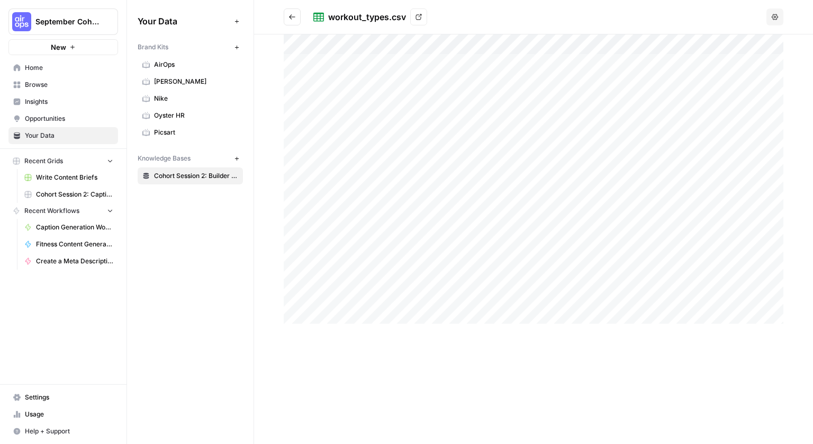
click at [780, 17] on button "Options" at bounding box center [774, 16] width 17 height 17
click at [297, 19] on button "Go back" at bounding box center [292, 16] width 17 height 17
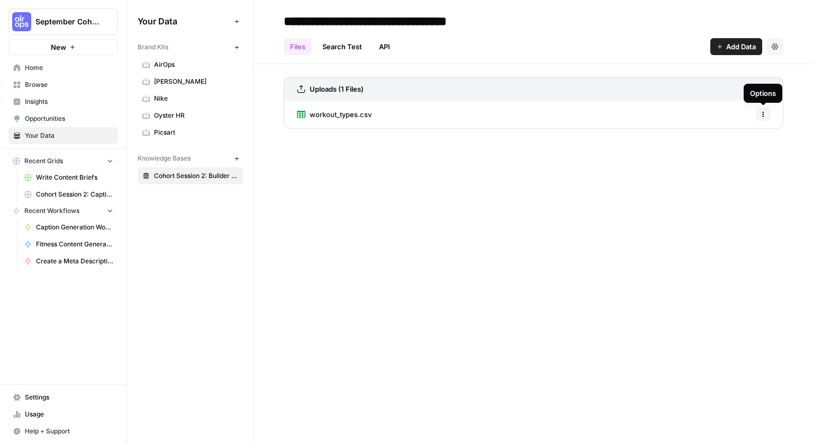
click at [767, 118] on button "Options" at bounding box center [763, 114] width 14 height 14
click at [764, 115] on icon "button" at bounding box center [763, 114] width 6 height 6
click at [357, 118] on span "workout_types.csv" at bounding box center [341, 114] width 62 height 11
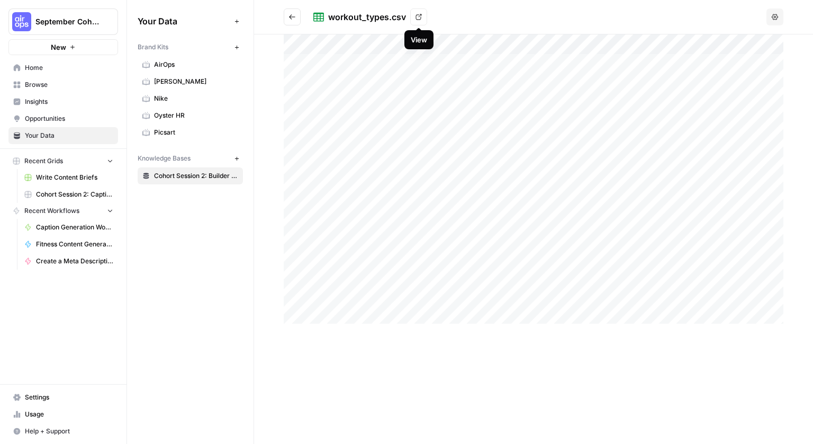
click at [418, 16] on icon at bounding box center [419, 17] width 6 height 6
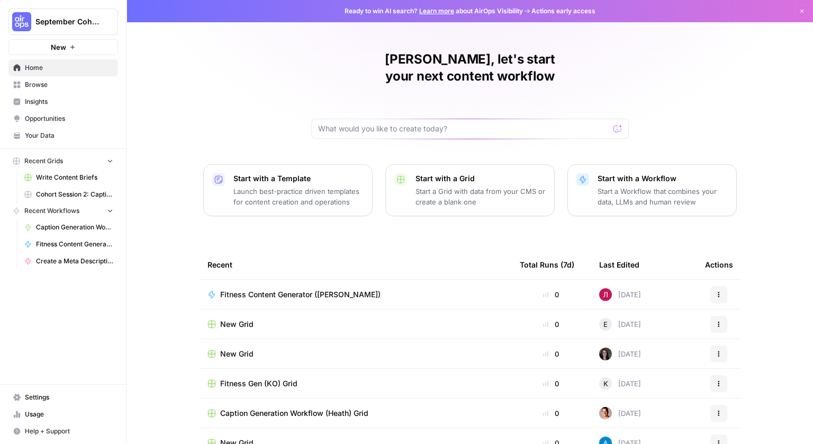
click at [49, 83] on span "Browse" at bounding box center [69, 85] width 88 height 10
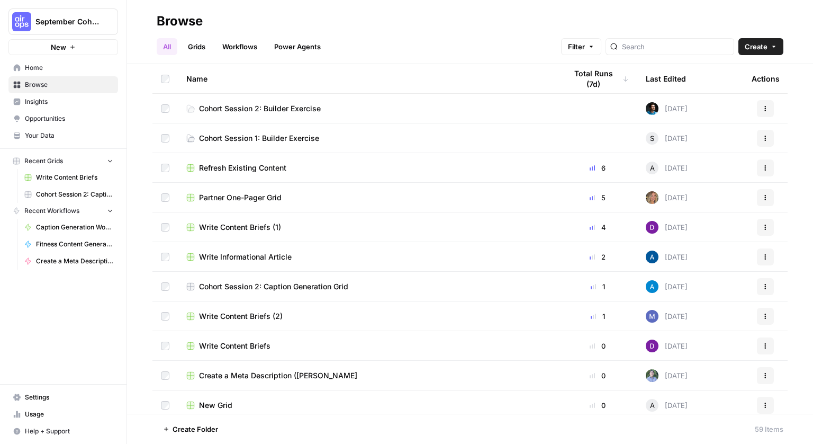
click at [527, 13] on div "Browse" at bounding box center [470, 21] width 627 height 17
click at [763, 48] on span "Create" at bounding box center [756, 46] width 23 height 11
click at [738, 84] on span "Grid" at bounding box center [740, 86] width 59 height 11
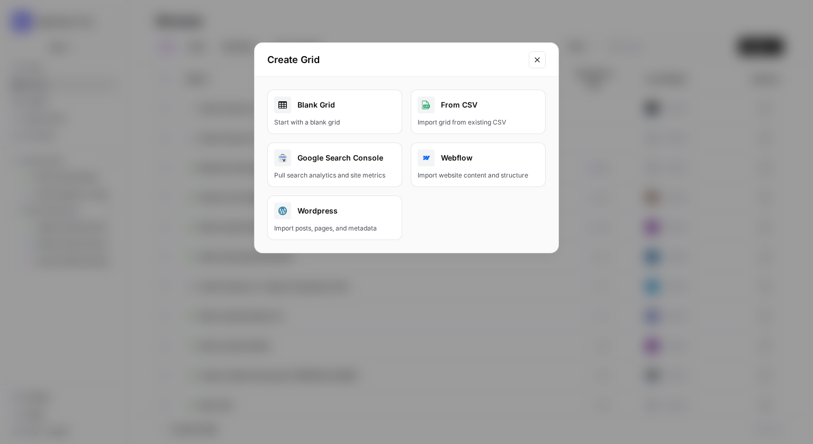
click at [356, 101] on div "Blank Grid" at bounding box center [334, 104] width 121 height 17
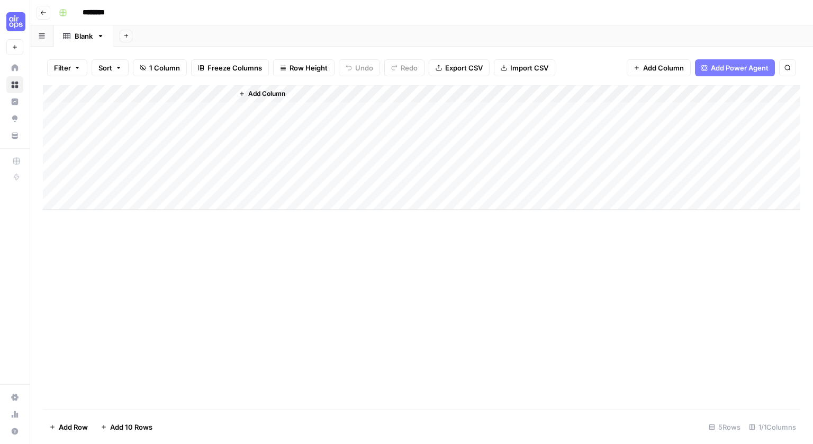
click at [99, 14] on input "********" at bounding box center [107, 12] width 59 height 17
click at [102, 13] on input "********" at bounding box center [107, 12] width 59 height 17
type input "**********"
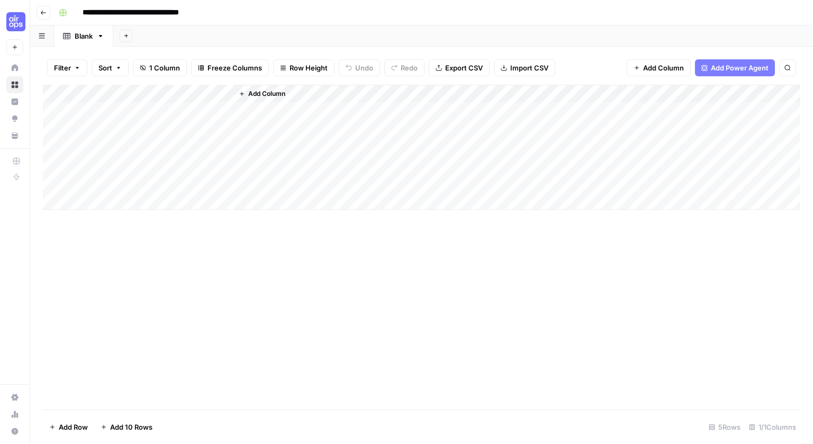
click at [312, 9] on div "**********" at bounding box center [429, 12] width 748 height 17
click at [535, 69] on span "Import CSV" at bounding box center [529, 67] width 38 height 11
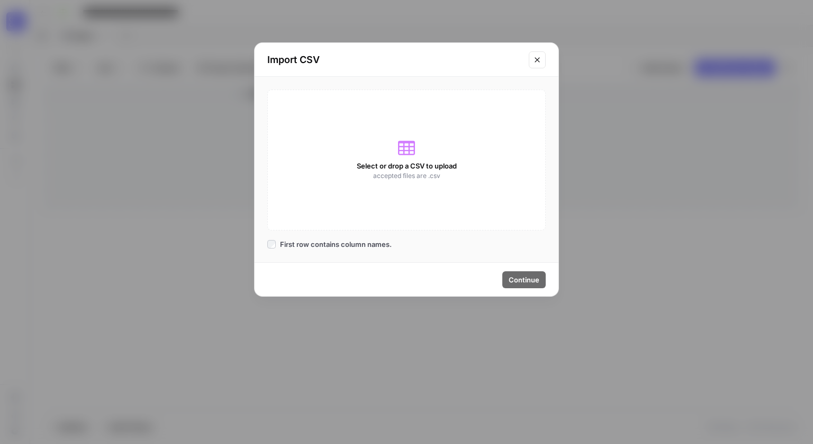
click at [410, 149] on icon at bounding box center [406, 147] width 17 height 17
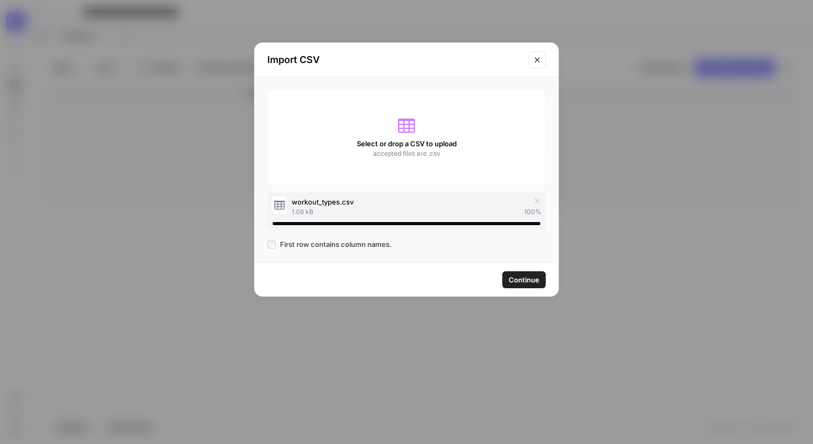
click at [527, 280] on span "Continue" at bounding box center [524, 279] width 31 height 11
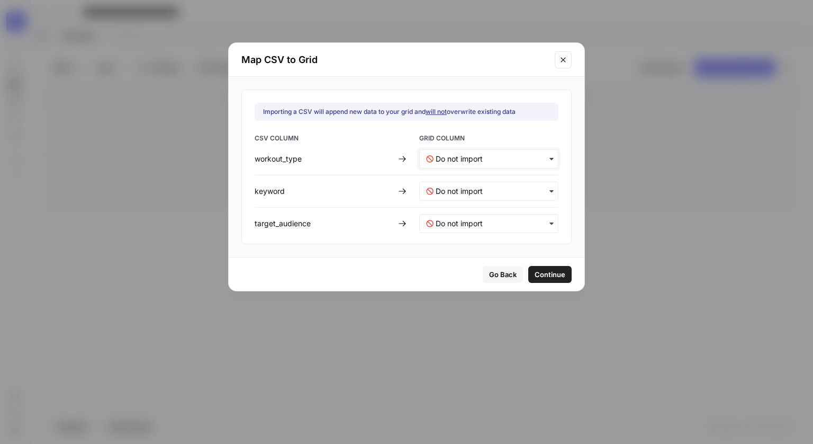
click at [522, 159] on input "text" at bounding box center [494, 158] width 116 height 11
click at [486, 204] on span "Create new column" at bounding box center [464, 206] width 59 height 10
click at [514, 187] on input "text" at bounding box center [494, 191] width 116 height 11
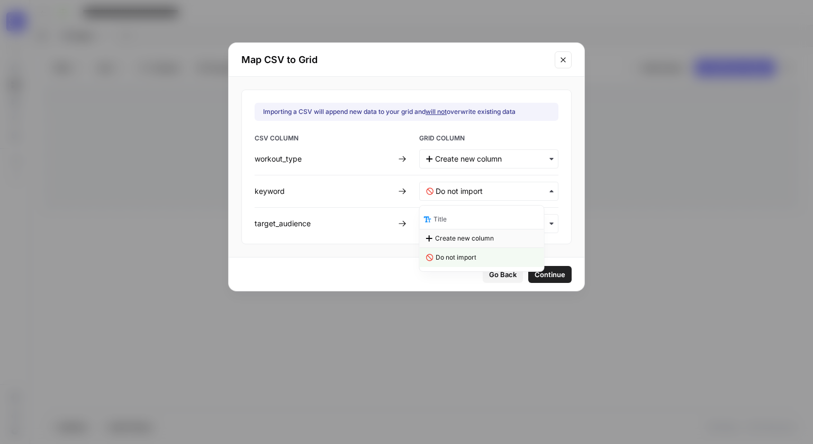
click at [481, 238] on span "Create new column" at bounding box center [464, 238] width 59 height 10
click at [495, 221] on input "text" at bounding box center [494, 223] width 116 height 11
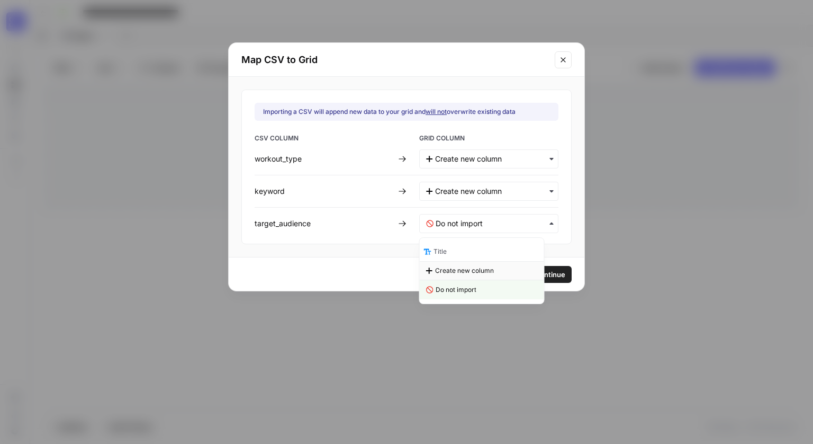
click at [485, 269] on span "Create new column" at bounding box center [464, 271] width 59 height 10
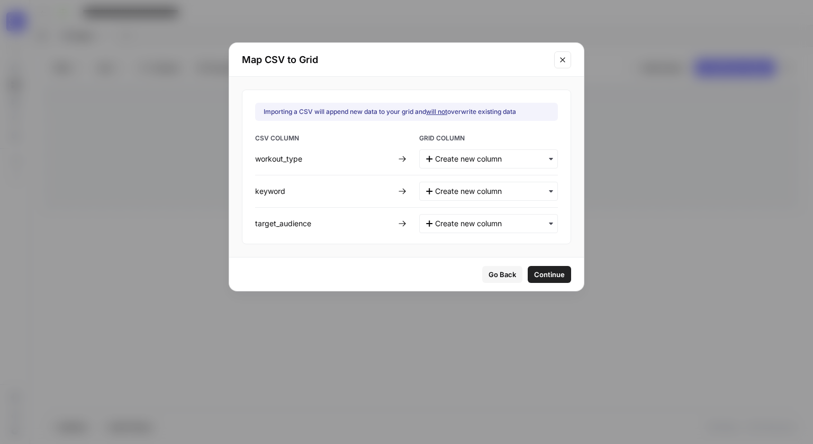
click at [534, 270] on span "Continue" at bounding box center [549, 274] width 31 height 11
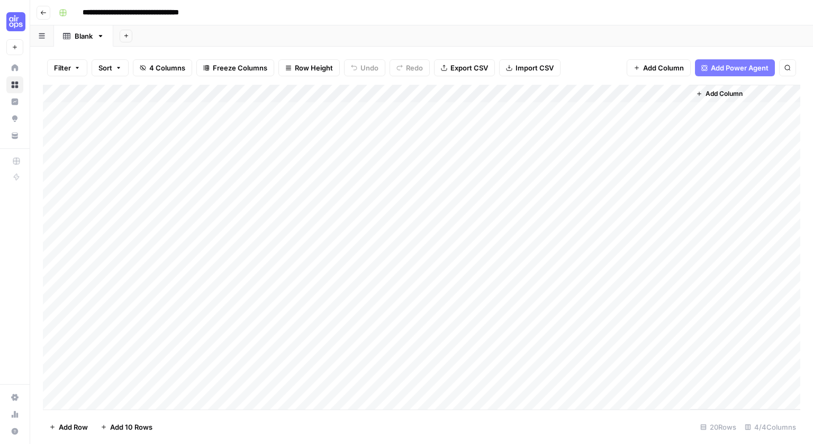
click at [57, 183] on div "Add Column" at bounding box center [421, 247] width 757 height 324
click at [56, 166] on div "Add Column" at bounding box center [421, 247] width 757 height 324
click at [55, 149] on div "Add Column" at bounding box center [421, 247] width 757 height 324
click at [57, 128] on div "Add Column" at bounding box center [421, 247] width 757 height 324
click at [56, 113] on div "Add Column" at bounding box center [421, 247] width 757 height 324
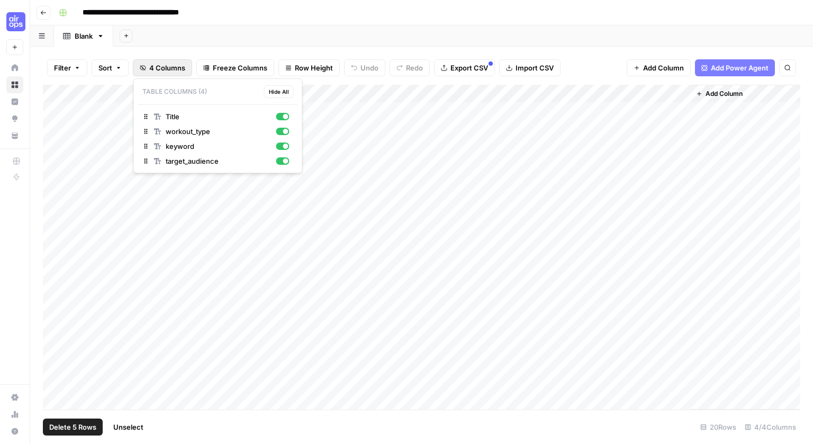
click at [169, 67] on span "4 Columns" at bounding box center [167, 67] width 36 height 11
click at [157, 67] on span "4 Columns" at bounding box center [167, 67] width 36 height 11
click at [170, 68] on span "4 Columns" at bounding box center [167, 67] width 36 height 11
click at [80, 431] on span "Delete 5 Rows" at bounding box center [72, 426] width 47 height 11
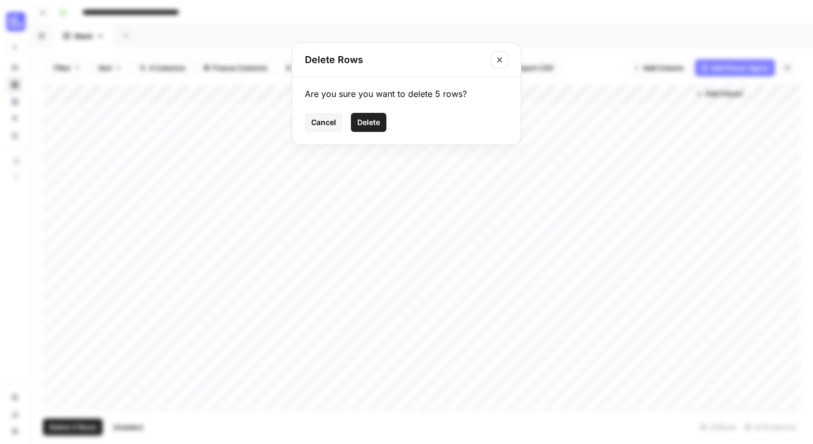
click at [366, 123] on span "Delete" at bounding box center [368, 122] width 23 height 11
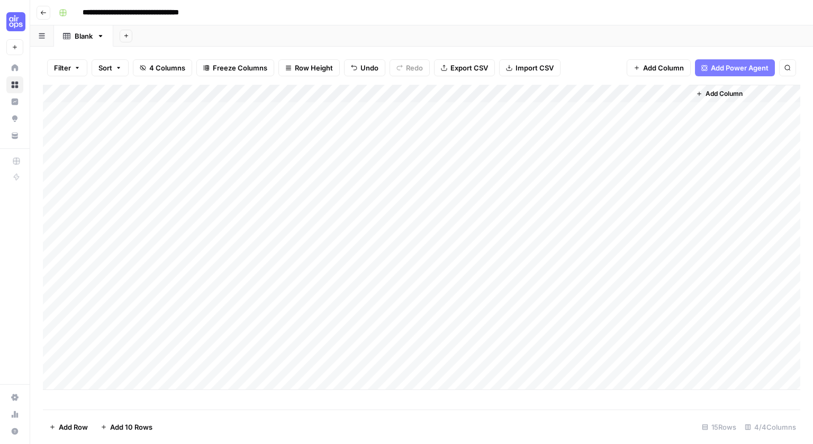
click at [149, 95] on div "Add Column" at bounding box center [421, 237] width 757 height 305
click at [143, 241] on span "Remove Column" at bounding box center [147, 236] width 93 height 11
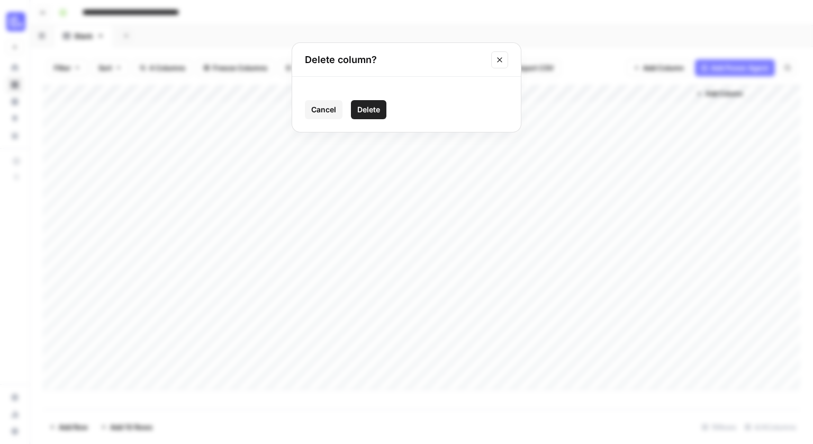
click at [376, 112] on span "Delete" at bounding box center [368, 109] width 23 height 11
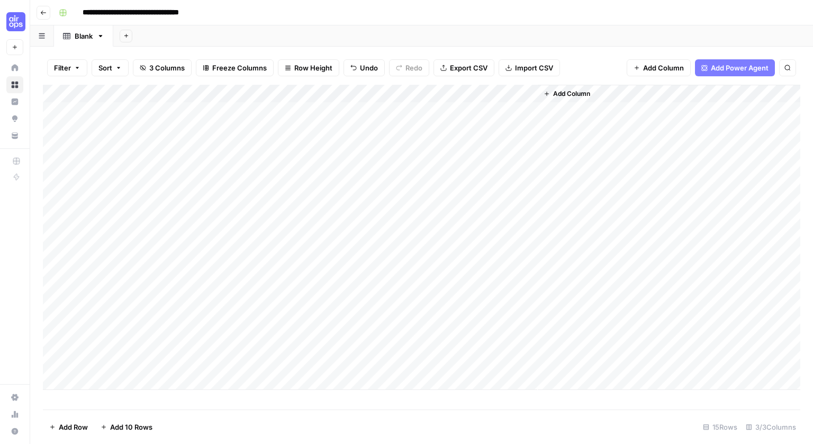
click at [582, 94] on span "Add Column" at bounding box center [571, 94] width 37 height 10
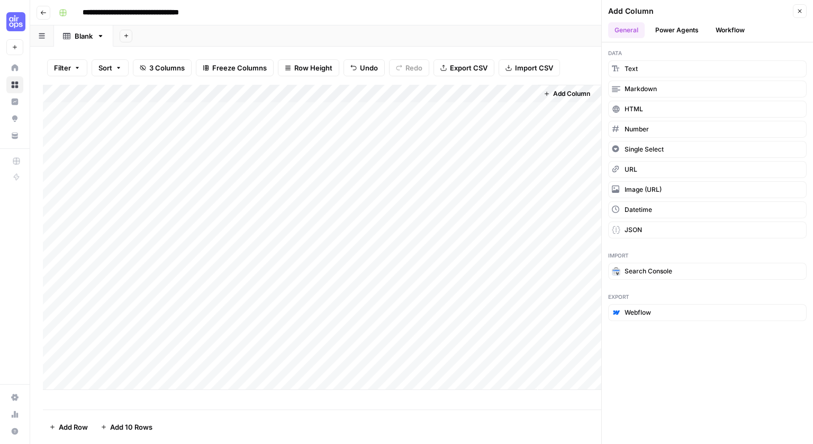
click at [727, 32] on button "Workflow" at bounding box center [730, 30] width 42 height 16
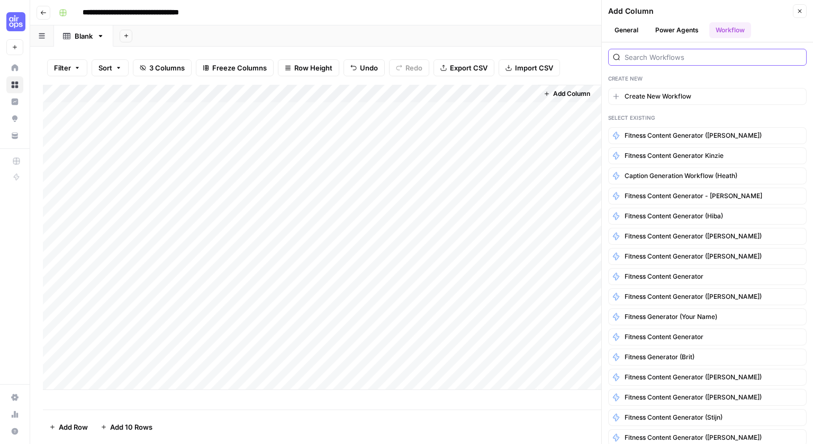
click at [717, 60] on input "search" at bounding box center [713, 57] width 177 height 11
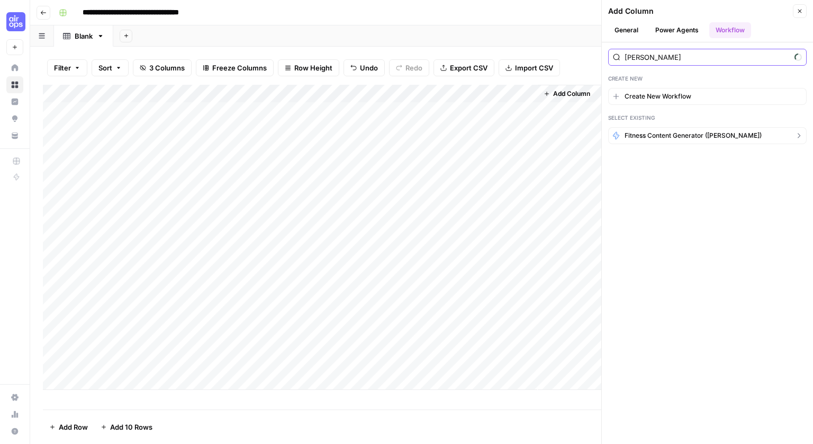
type input "[PERSON_NAME]"
click at [721, 138] on span "Fitness Content Generator ([PERSON_NAME])" at bounding box center [693, 136] width 137 height 10
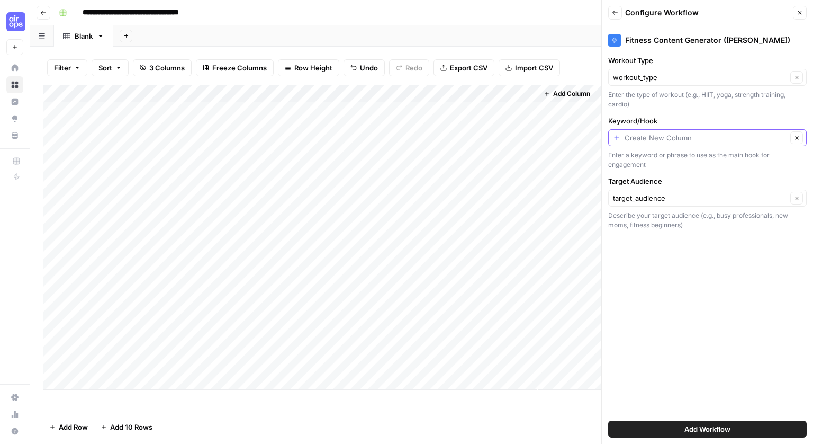
click at [720, 132] on input "Keyword/Hook" at bounding box center [706, 137] width 162 height 11
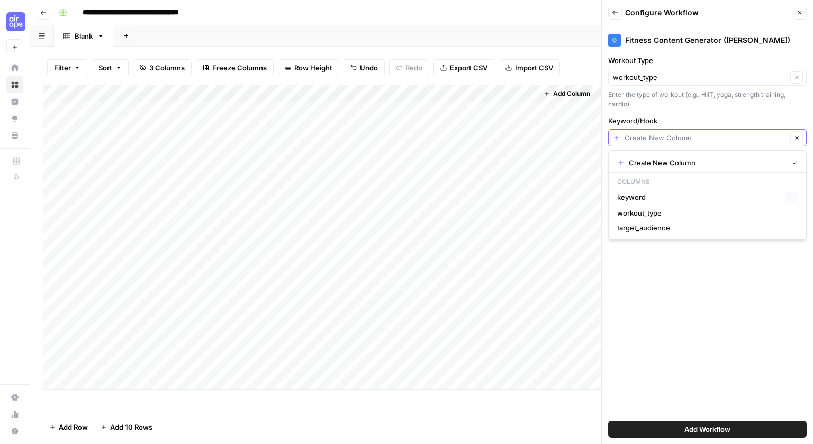
click at [694, 141] on input "Keyword/Hook" at bounding box center [706, 137] width 162 height 11
click at [660, 195] on span "keyword" at bounding box center [699, 197] width 164 height 11
type input "keyword"
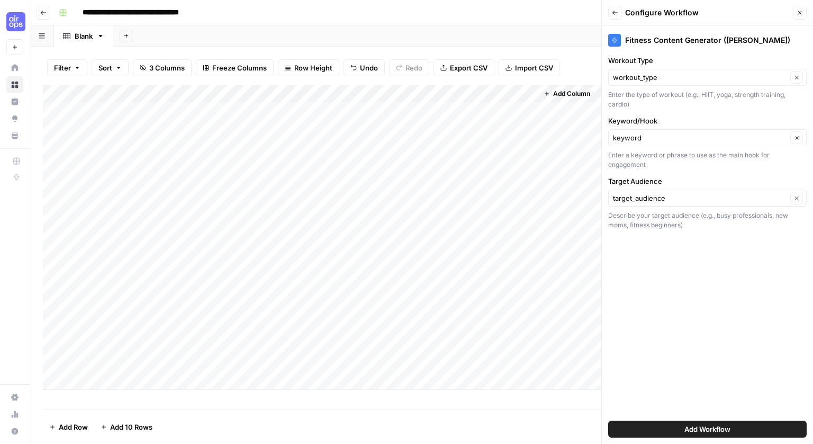
click at [713, 429] on span "Add Workflow" at bounding box center [707, 428] width 46 height 11
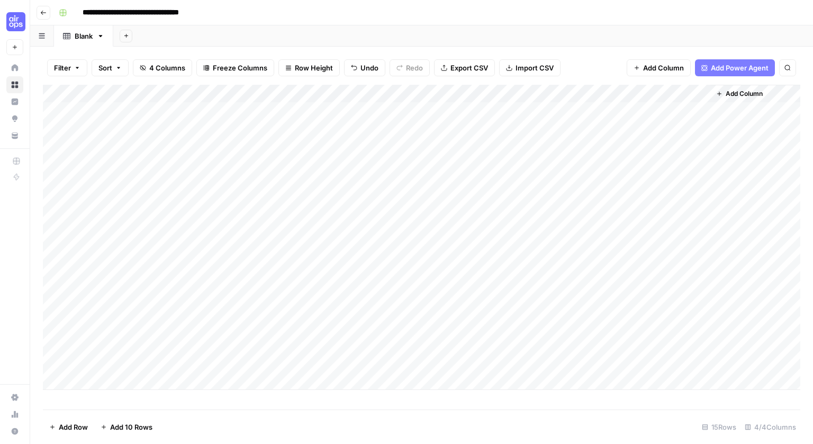
click at [623, 110] on div "Add Column" at bounding box center [421, 237] width 757 height 305
click at [584, 110] on div "Add Column" at bounding box center [421, 237] width 757 height 305
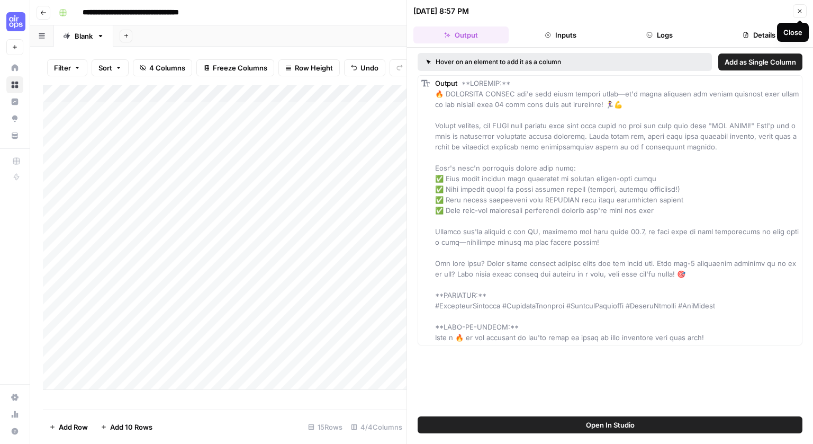
click at [798, 16] on button "Close" at bounding box center [800, 11] width 14 height 14
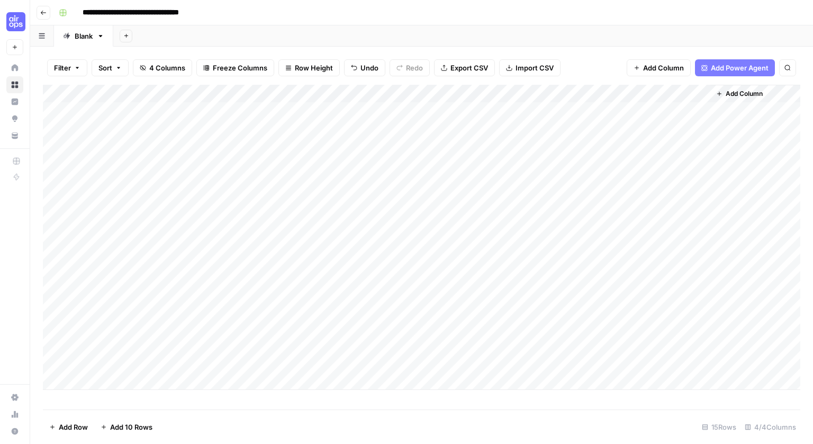
click at [735, 92] on span "Add Column" at bounding box center [744, 94] width 37 height 10
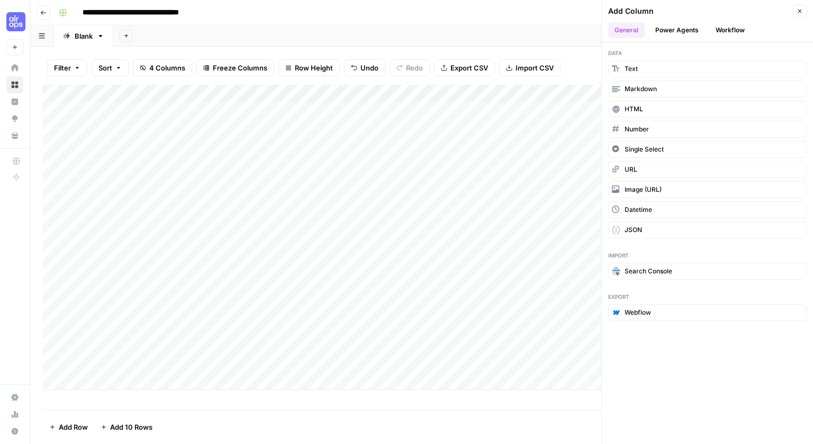
click at [734, 28] on button "Workflow" at bounding box center [730, 30] width 42 height 16
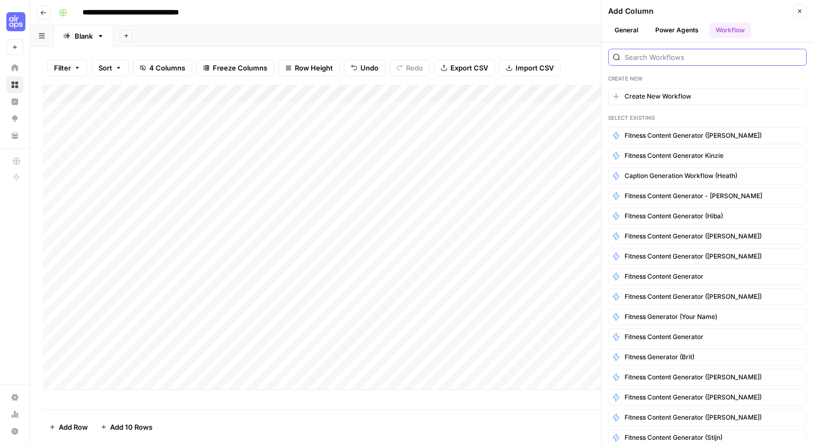
click at [652, 59] on input "search" at bounding box center [713, 57] width 177 height 11
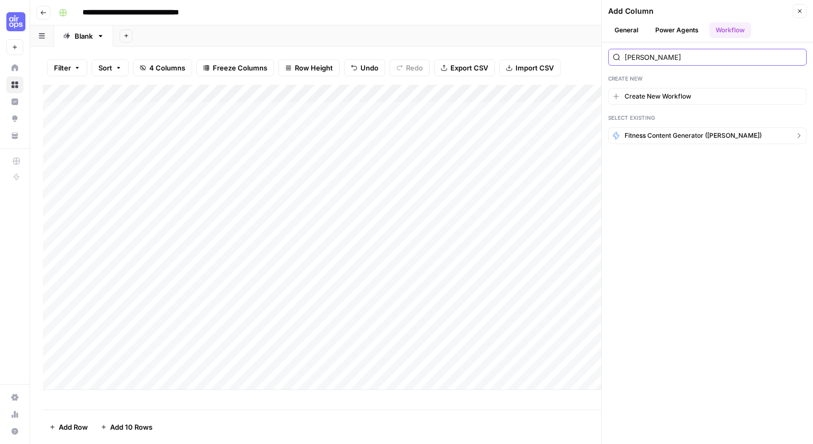
type input "[PERSON_NAME]"
click at [661, 139] on span "Fitness Content Generator ([PERSON_NAME])" at bounding box center [693, 136] width 137 height 10
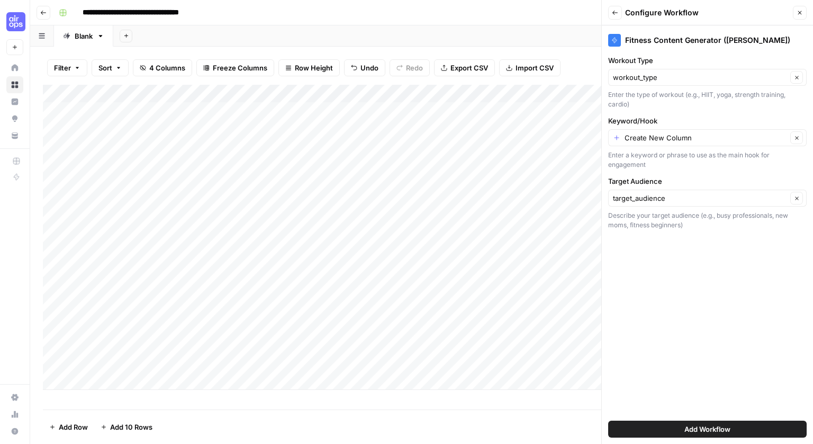
click at [803, 11] on button "Close" at bounding box center [800, 13] width 14 height 14
